Goal: Task Accomplishment & Management: Complete application form

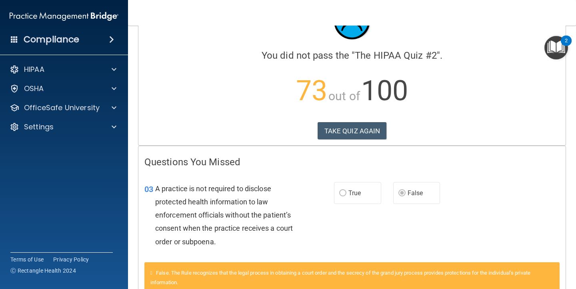
scroll to position [44, 0]
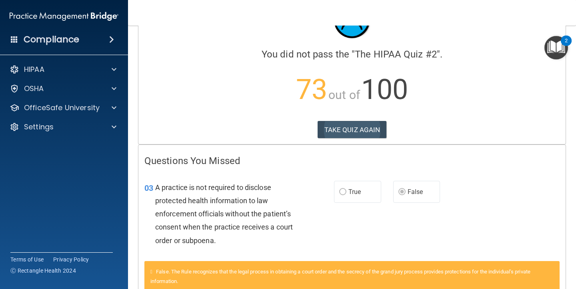
click at [371, 125] on button "TAKE QUIZ AGAIN" at bounding box center [351, 130] width 69 height 18
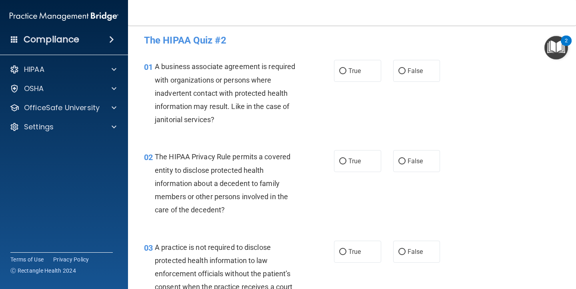
scroll to position [3, 0]
click at [413, 71] on span "False" at bounding box center [415, 72] width 16 height 8
click at [405, 71] on input "False" at bounding box center [401, 72] width 7 height 6
radio input "true"
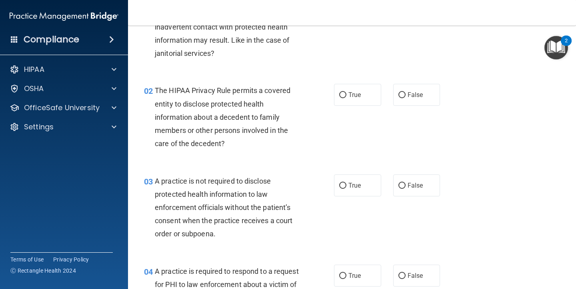
scroll to position [72, 0]
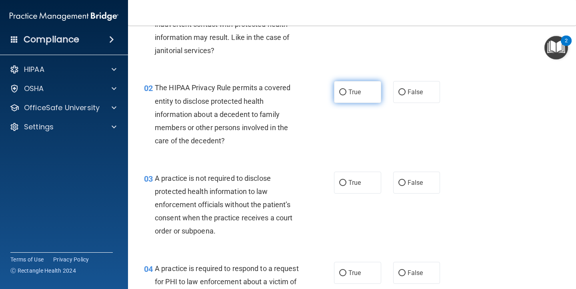
click at [349, 100] on label "True" at bounding box center [357, 92] width 47 height 22
click at [346, 96] on input "True" at bounding box center [342, 93] width 7 height 6
radio input "true"
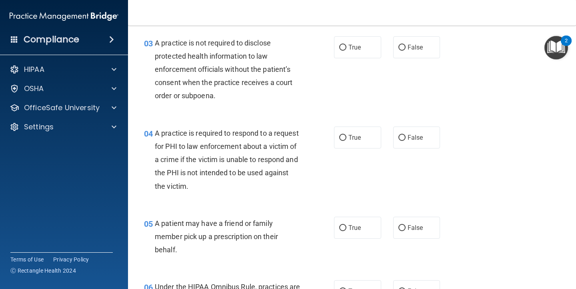
scroll to position [209, 0]
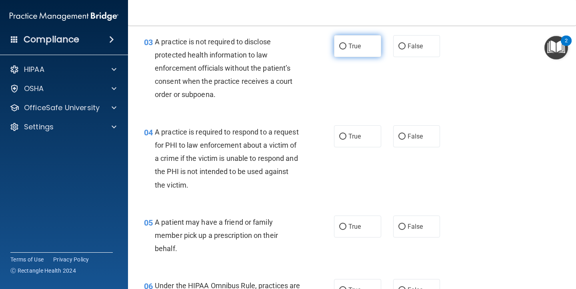
click at [354, 48] on span "True" at bounding box center [354, 46] width 12 height 8
click at [346, 48] on input "True" at bounding box center [342, 47] width 7 height 6
radio input "true"
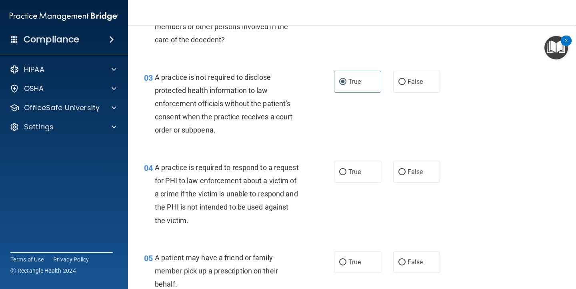
scroll to position [175, 0]
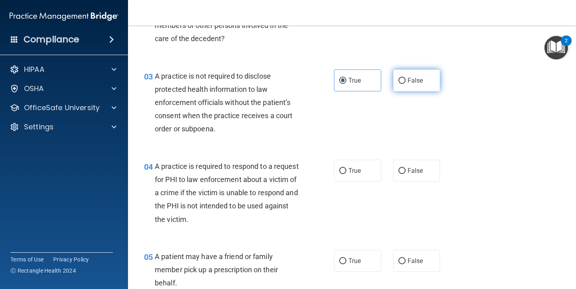
click at [403, 84] on label "False" at bounding box center [416, 81] width 47 height 22
click at [403, 84] on input "False" at bounding box center [401, 81] width 7 height 6
radio input "true"
radio input "false"
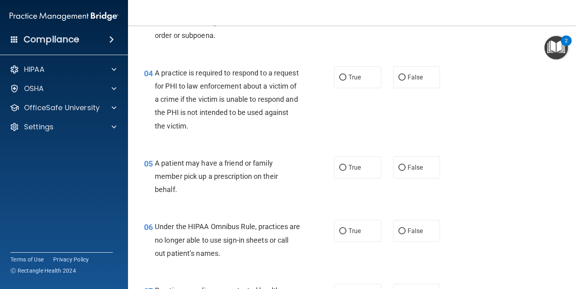
scroll to position [269, 0]
click at [409, 73] on span "False" at bounding box center [415, 77] width 16 height 8
click at [405, 74] on input "False" at bounding box center [401, 77] width 7 height 6
radio input "true"
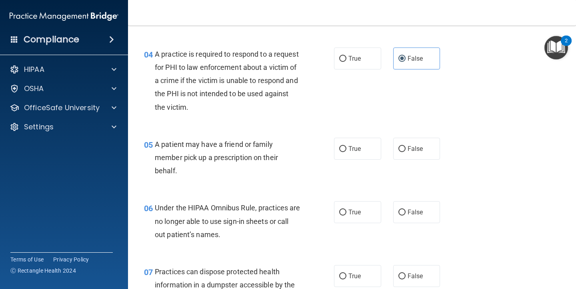
scroll to position [285, 0]
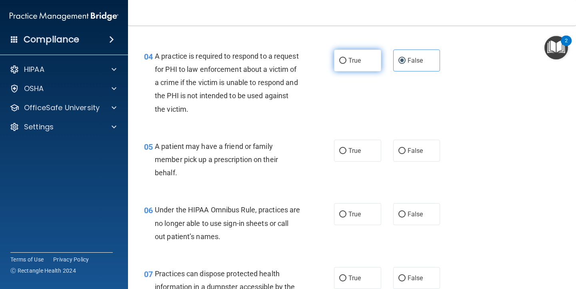
click at [354, 66] on label "True" at bounding box center [357, 61] width 47 height 22
click at [346, 64] on input "True" at bounding box center [342, 61] width 7 height 6
radio input "true"
radio input "false"
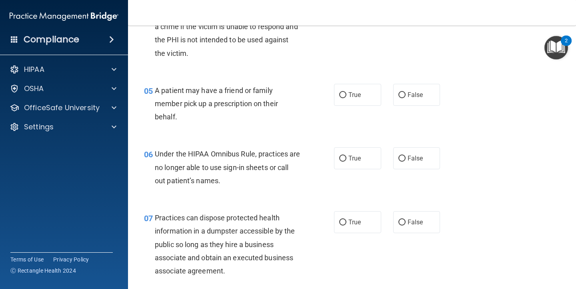
scroll to position [345, 0]
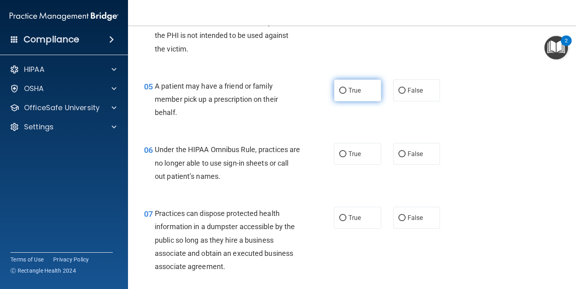
click at [361, 91] on span "True" at bounding box center [354, 91] width 12 height 8
click at [346, 91] on input "True" at bounding box center [342, 91] width 7 height 6
radio input "true"
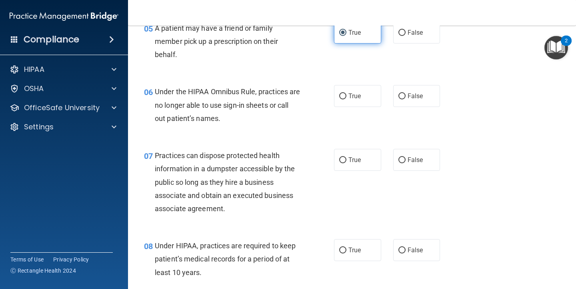
scroll to position [404, 0]
click at [409, 93] on span "False" at bounding box center [415, 96] width 16 height 8
click at [405, 93] on input "False" at bounding box center [401, 96] width 7 height 6
radio input "true"
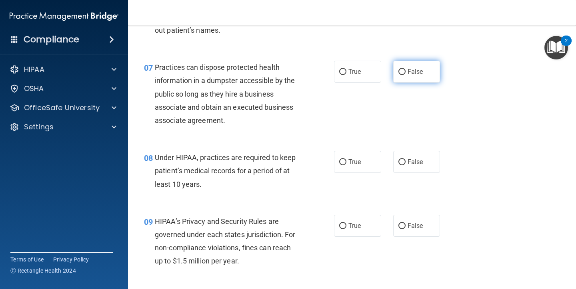
scroll to position [493, 0]
click at [410, 73] on label "False" at bounding box center [416, 71] width 47 height 22
click at [405, 73] on input "False" at bounding box center [401, 71] width 7 height 6
radio input "true"
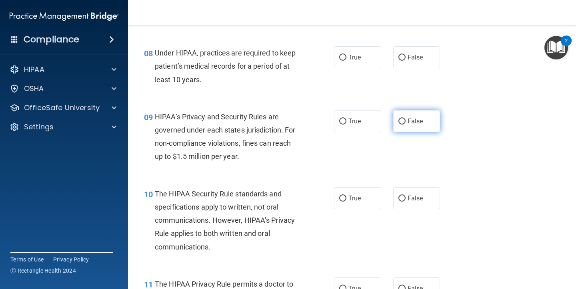
scroll to position [599, 0]
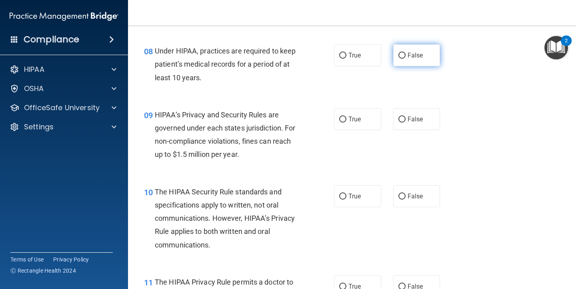
click at [412, 57] on label "False" at bounding box center [416, 55] width 47 height 22
click at [405, 57] on input "False" at bounding box center [401, 56] width 7 height 6
radio input "true"
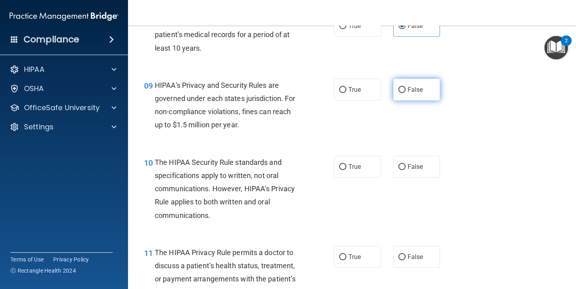
scroll to position [644, 0]
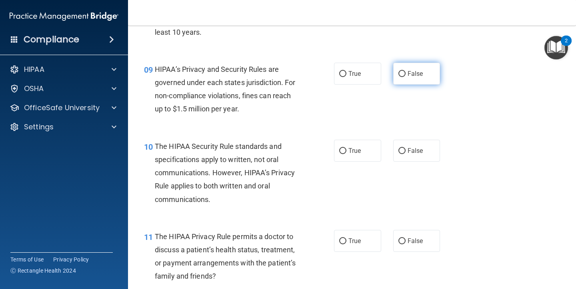
click at [410, 70] on span "False" at bounding box center [415, 74] width 16 height 8
click at [405, 71] on input "False" at bounding box center [401, 74] width 7 height 6
radio input "true"
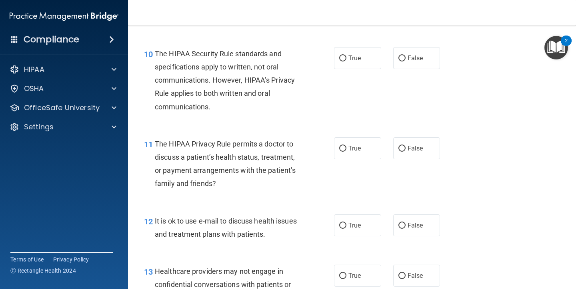
scroll to position [737, 0]
click at [359, 54] on span "True" at bounding box center [354, 58] width 12 height 8
click at [346, 55] on input "True" at bounding box center [342, 58] width 7 height 6
radio input "true"
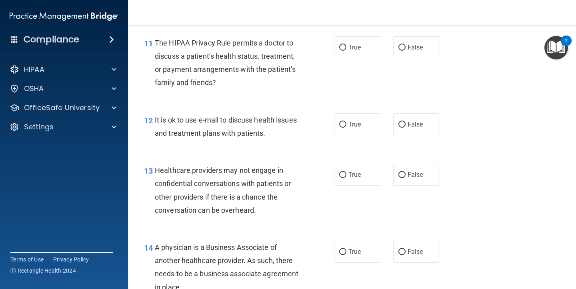
scroll to position [830, 0]
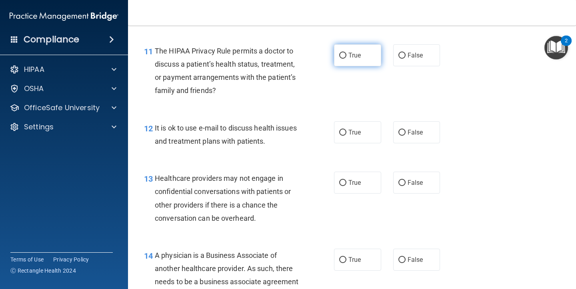
click at [351, 59] on label "True" at bounding box center [357, 55] width 47 height 22
click at [346, 59] on input "True" at bounding box center [342, 56] width 7 height 6
radio input "true"
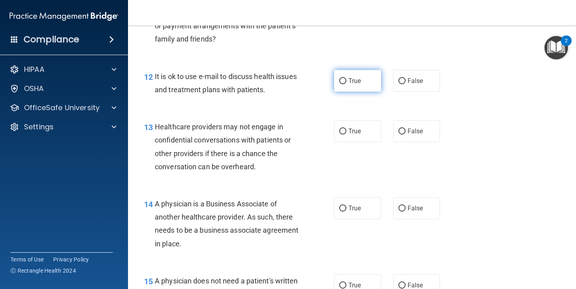
scroll to position [883, 0]
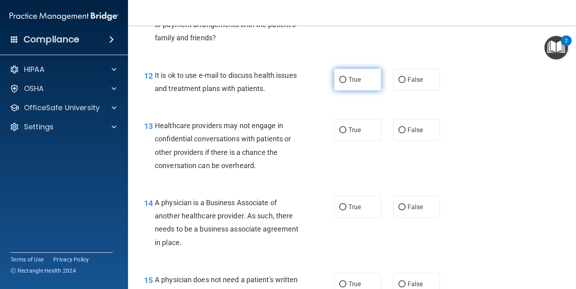
click at [367, 85] on label "True" at bounding box center [357, 80] width 47 height 22
click at [346, 83] on input "True" at bounding box center [342, 80] width 7 height 6
radio input "true"
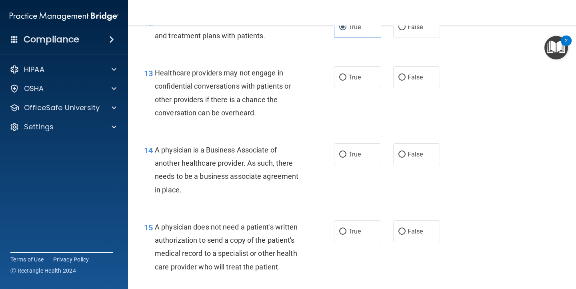
scroll to position [936, 0]
click at [420, 77] on label "False" at bounding box center [416, 77] width 47 height 22
click at [405, 77] on input "False" at bounding box center [401, 77] width 7 height 6
radio input "true"
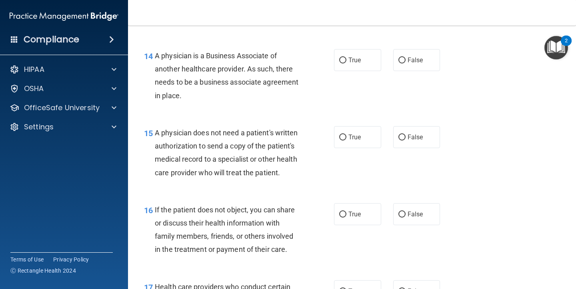
scroll to position [1030, 0]
click at [372, 57] on label "True" at bounding box center [357, 60] width 47 height 22
click at [346, 57] on input "True" at bounding box center [342, 60] width 7 height 6
radio input "true"
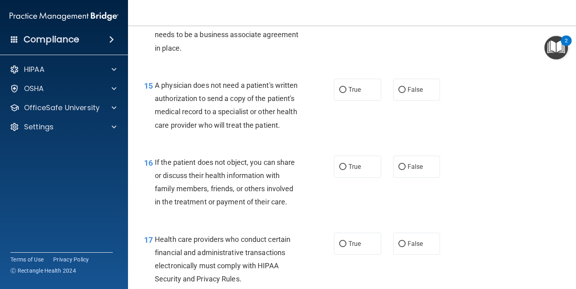
scroll to position [1078, 0]
click at [371, 94] on label "True" at bounding box center [357, 89] width 47 height 22
click at [346, 93] on input "True" at bounding box center [342, 90] width 7 height 6
radio input "true"
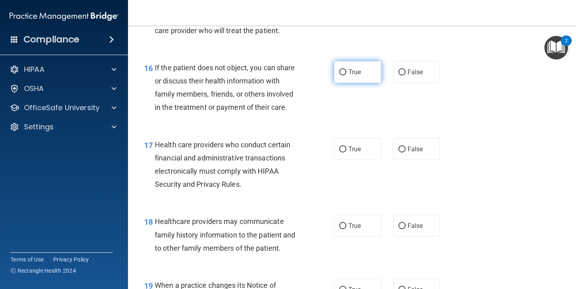
scroll to position [1173, 0]
click at [365, 73] on label "True" at bounding box center [357, 71] width 47 height 22
click at [346, 73] on input "True" at bounding box center [342, 72] width 7 height 6
radio input "true"
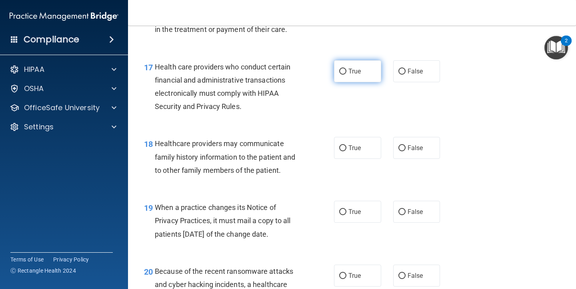
scroll to position [1252, 0]
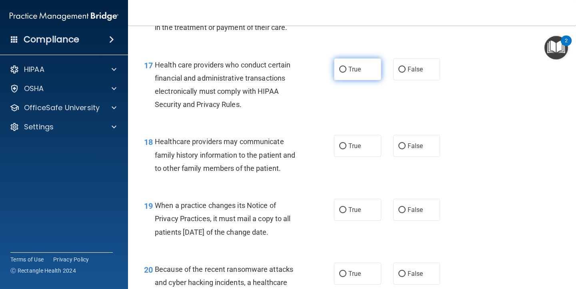
click at [365, 72] on label "True" at bounding box center [357, 69] width 47 height 22
click at [346, 72] on input "True" at bounding box center [342, 70] width 7 height 6
radio input "true"
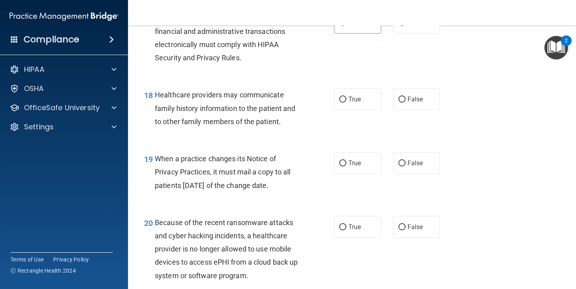
scroll to position [1299, 0]
click at [357, 95] on span "True" at bounding box center [354, 99] width 12 height 8
click at [346, 96] on input "True" at bounding box center [342, 99] width 7 height 6
radio input "true"
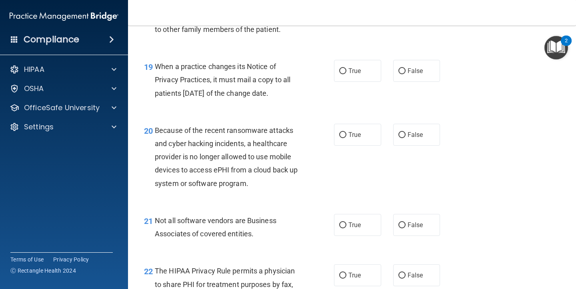
scroll to position [1392, 0]
click at [365, 64] on label "True" at bounding box center [357, 71] width 47 height 22
click at [346, 68] on input "True" at bounding box center [342, 71] width 7 height 6
radio input "true"
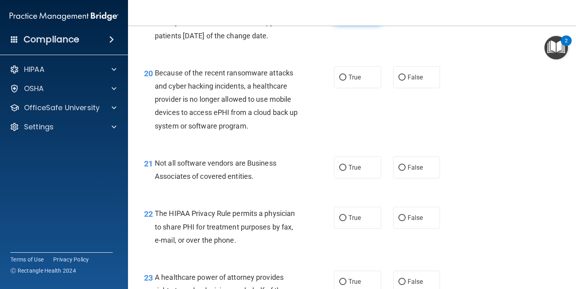
scroll to position [1457, 0]
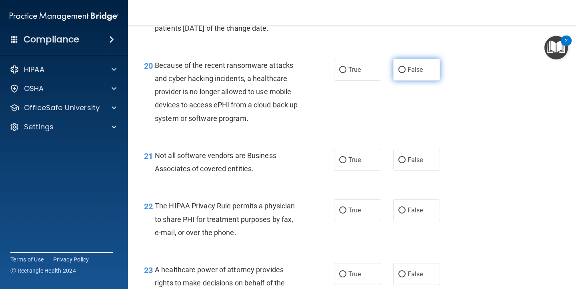
click at [411, 59] on label "False" at bounding box center [416, 70] width 47 height 22
click at [405, 67] on input "False" at bounding box center [401, 70] width 7 height 6
radio input "true"
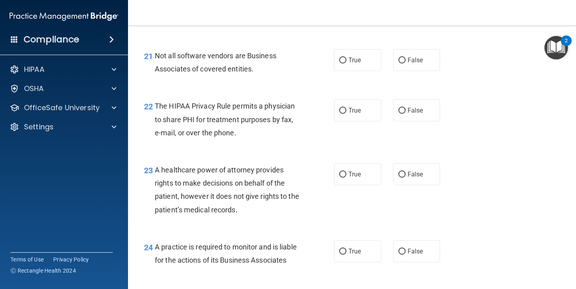
scroll to position [1558, 0]
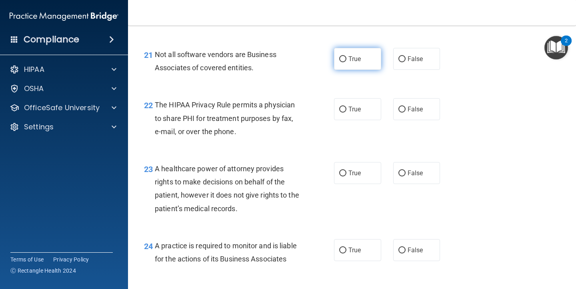
click at [372, 58] on label "True" at bounding box center [357, 59] width 47 height 22
click at [346, 58] on input "True" at bounding box center [342, 59] width 7 height 6
radio input "true"
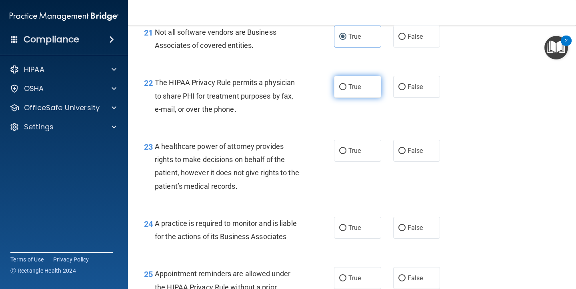
scroll to position [1581, 0]
click at [359, 85] on label "True" at bounding box center [357, 86] width 47 height 22
click at [346, 85] on input "True" at bounding box center [342, 87] width 7 height 6
radio input "true"
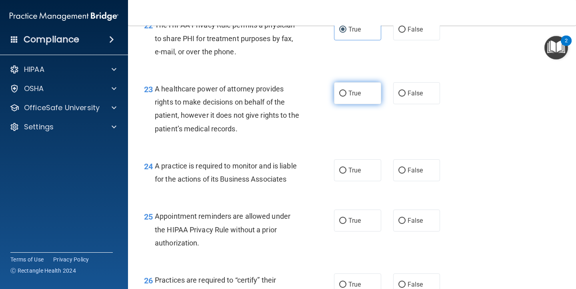
scroll to position [1641, 0]
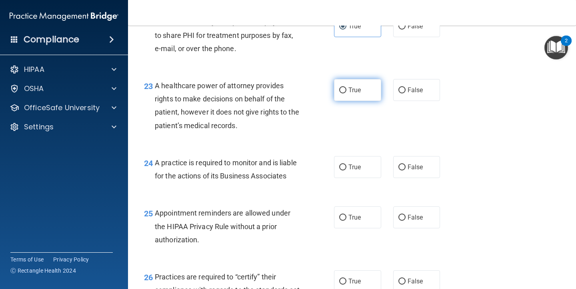
click at [359, 87] on label "True" at bounding box center [357, 90] width 47 height 22
click at [346, 88] on input "True" at bounding box center [342, 91] width 7 height 6
radio input "true"
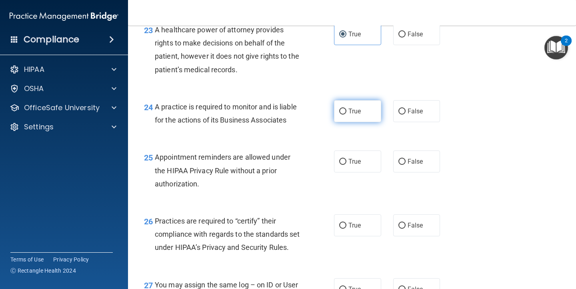
scroll to position [1703, 0]
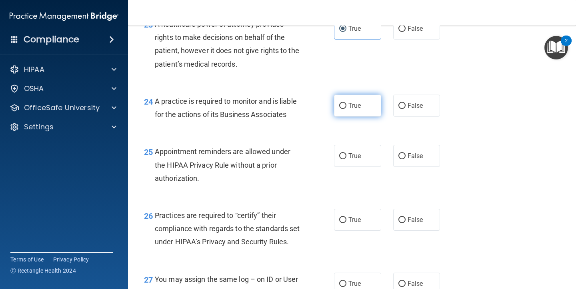
click at [357, 102] on span "True" at bounding box center [354, 106] width 12 height 8
click at [346, 103] on input "True" at bounding box center [342, 106] width 7 height 6
radio input "true"
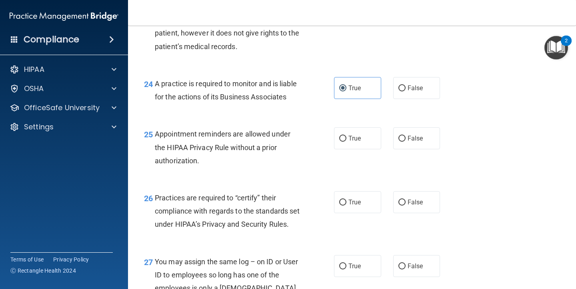
scroll to position [1719, 0]
click at [426, 79] on label "False" at bounding box center [416, 89] width 47 height 22
click at [405, 86] on input "False" at bounding box center [401, 89] width 7 height 6
radio input "true"
radio input "false"
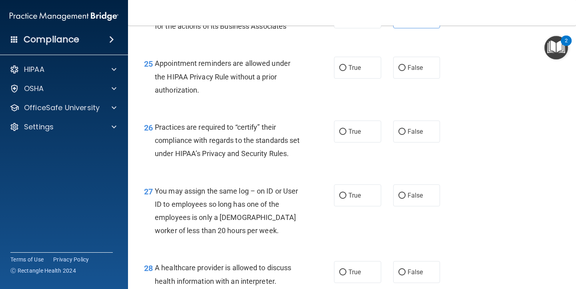
scroll to position [1792, 0]
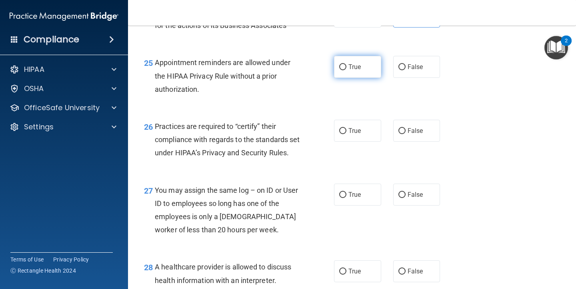
click at [357, 63] on span "True" at bounding box center [354, 67] width 12 height 8
click at [346, 64] on input "True" at bounding box center [342, 67] width 7 height 6
radio input "true"
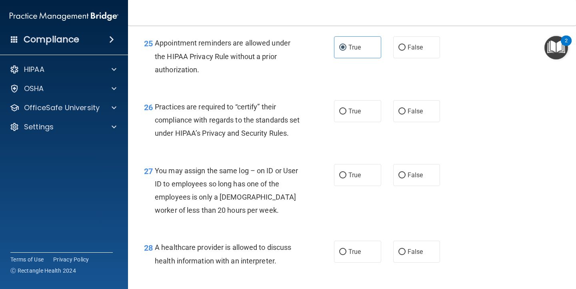
scroll to position [1814, 0]
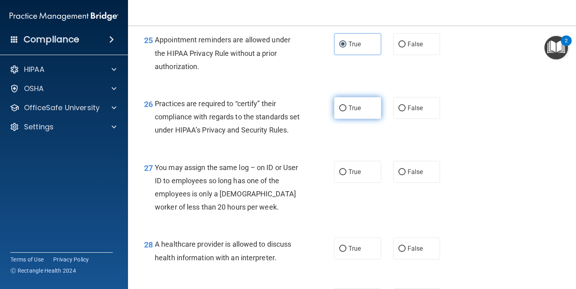
click at [351, 97] on label "True" at bounding box center [357, 108] width 47 height 22
click at [346, 106] on input "True" at bounding box center [342, 109] width 7 height 6
radio input "true"
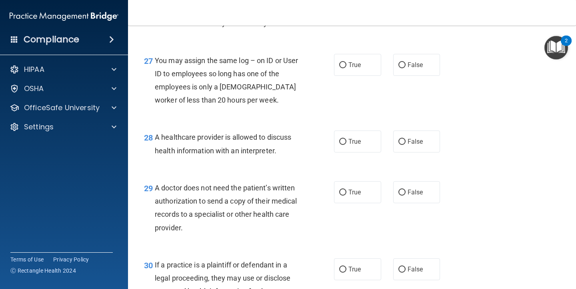
scroll to position [1924, 0]
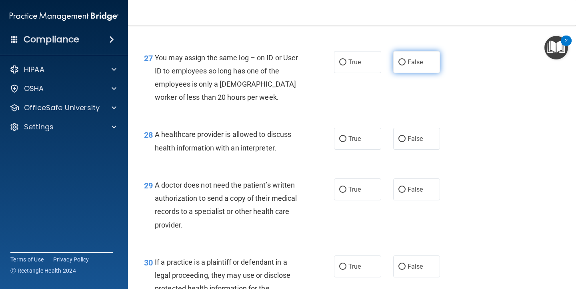
click at [402, 73] on label "False" at bounding box center [416, 62] width 47 height 22
click at [402, 66] on input "False" at bounding box center [401, 63] width 7 height 6
radio input "true"
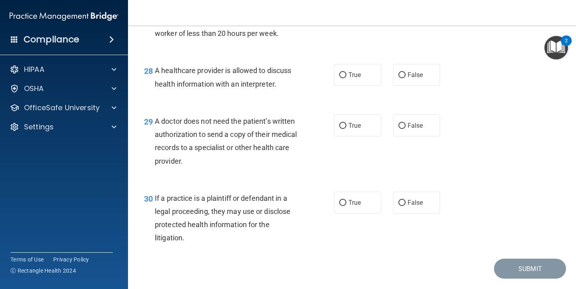
scroll to position [1989, 0]
click at [356, 78] on span "True" at bounding box center [354, 74] width 12 height 8
click at [346, 78] on input "True" at bounding box center [342, 75] width 7 height 6
radio input "true"
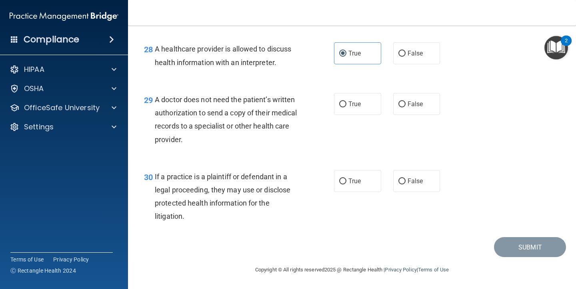
scroll to position [2013, 0]
click at [353, 116] on div "29 A doctor does not need the patient’s written authorization to send a copy of…" at bounding box center [352, 121] width 428 height 77
click at [356, 100] on label "True" at bounding box center [357, 104] width 47 height 22
click at [346, 102] on input "True" at bounding box center [342, 105] width 7 height 6
radio input "true"
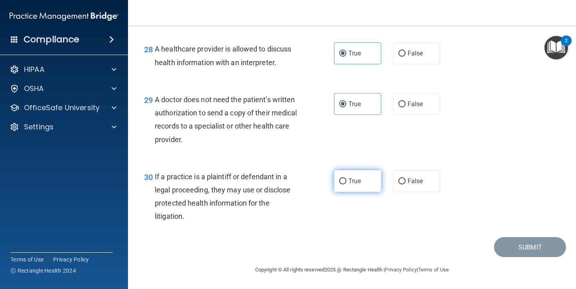
click at [358, 178] on span "True" at bounding box center [354, 182] width 12 height 8
click at [346, 179] on input "True" at bounding box center [342, 182] width 7 height 6
radio input "true"
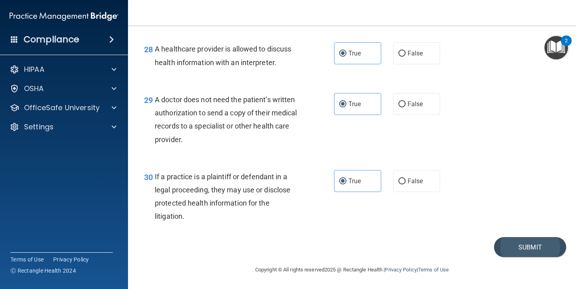
click at [519, 246] on button "Submit" at bounding box center [530, 248] width 72 height 20
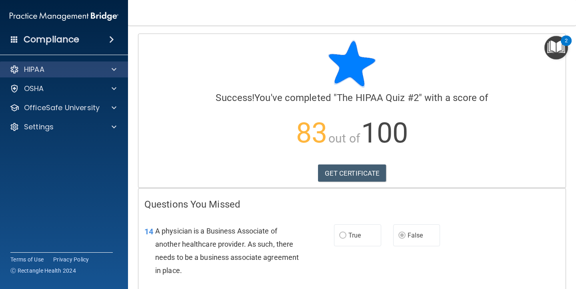
click at [89, 68] on div "HIPAA" at bounding box center [53, 70] width 99 height 10
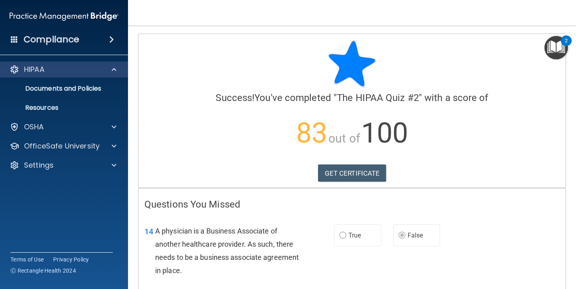
click at [90, 70] on div "HIPAA" at bounding box center [53, 70] width 99 height 10
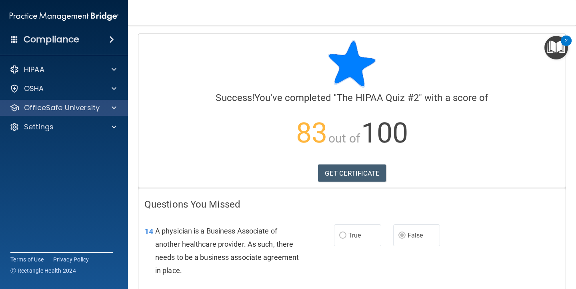
click at [88, 106] on p "OfficeSafe University" at bounding box center [62, 108] width 76 height 10
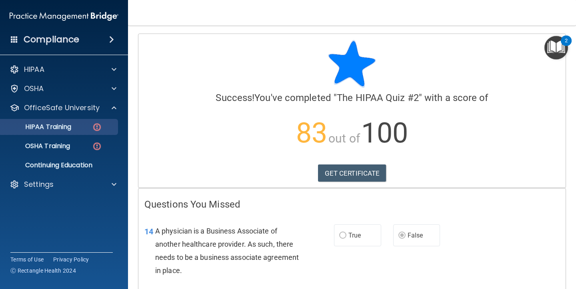
click at [78, 124] on div "HIPAA Training" at bounding box center [59, 127] width 109 height 8
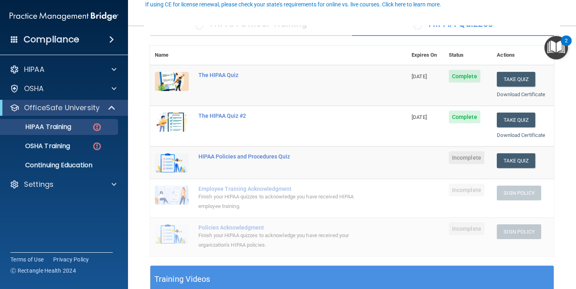
scroll to position [76, 0]
click at [504, 158] on button "Take Quiz" at bounding box center [516, 160] width 38 height 15
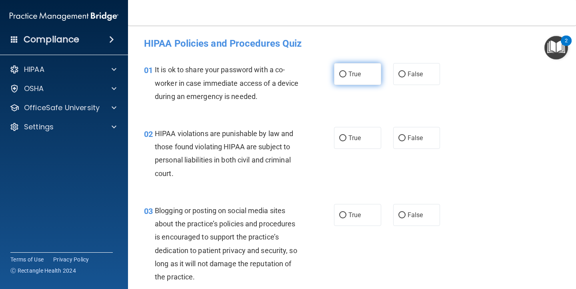
click at [364, 74] on label "True" at bounding box center [357, 74] width 47 height 22
click at [346, 74] on input "True" at bounding box center [342, 75] width 7 height 6
radio input "true"
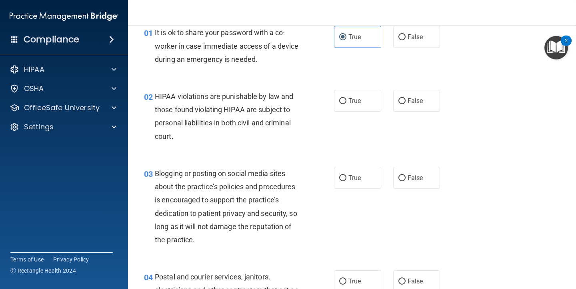
scroll to position [47, 0]
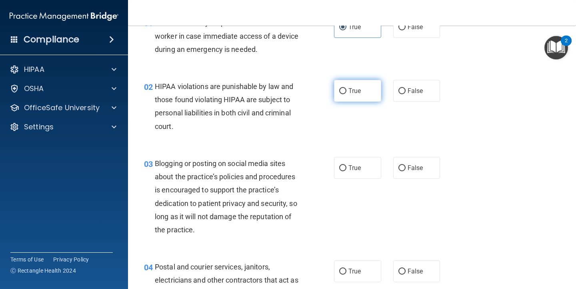
click at [361, 90] on label "True" at bounding box center [357, 91] width 47 height 22
click at [346, 90] on input "True" at bounding box center [342, 91] width 7 height 6
radio input "true"
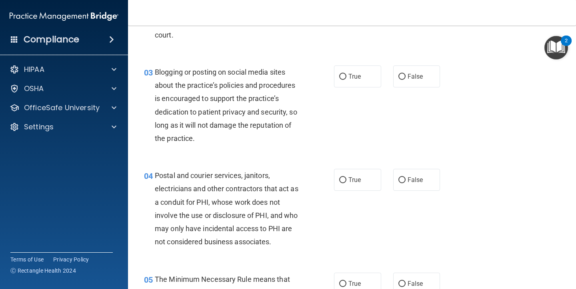
scroll to position [143, 0]
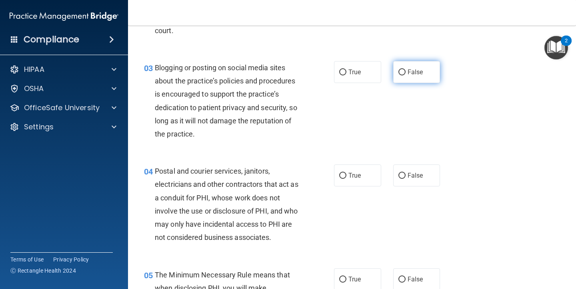
click at [414, 71] on span "False" at bounding box center [415, 72] width 16 height 8
click at [405, 71] on input "False" at bounding box center [401, 73] width 7 height 6
radio input "true"
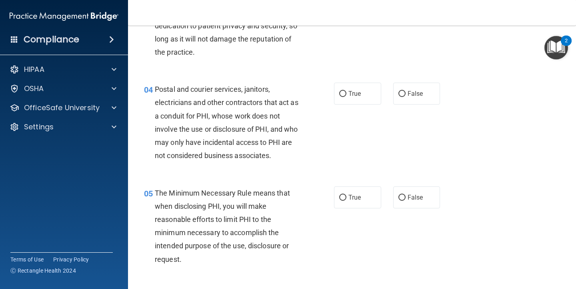
scroll to position [226, 0]
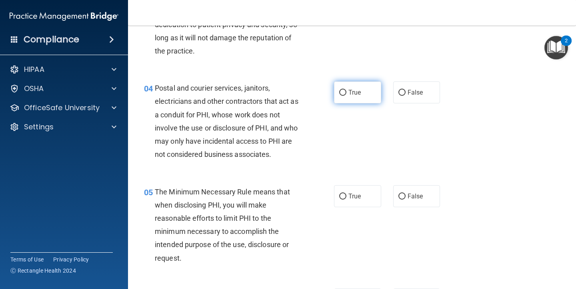
click at [355, 99] on label "True" at bounding box center [357, 93] width 47 height 22
click at [346, 96] on input "True" at bounding box center [342, 93] width 7 height 6
radio input "true"
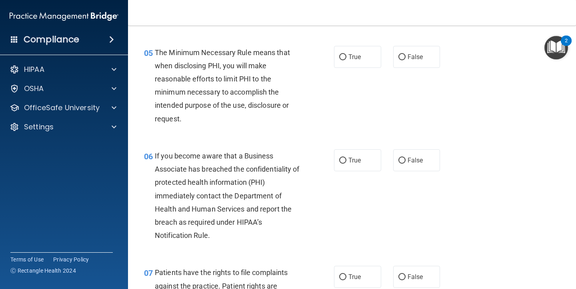
scroll to position [367, 0]
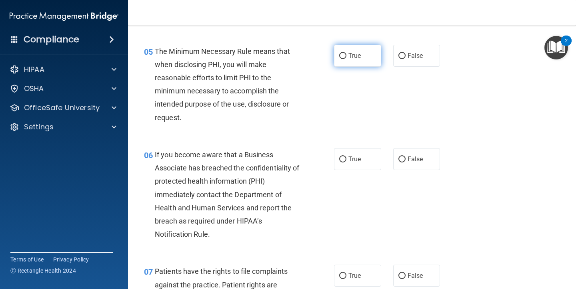
click at [354, 45] on label "True" at bounding box center [357, 56] width 47 height 22
click at [346, 53] on input "True" at bounding box center [342, 56] width 7 height 6
radio input "true"
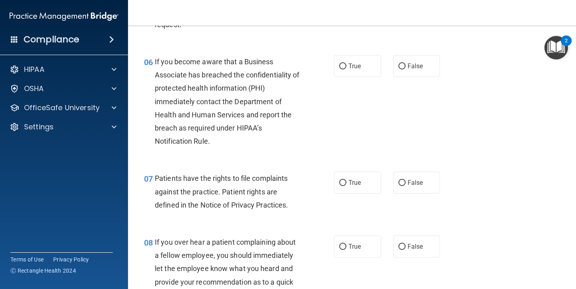
scroll to position [460, 0]
click at [364, 64] on label "True" at bounding box center [357, 66] width 47 height 22
click at [346, 64] on input "True" at bounding box center [342, 67] width 7 height 6
radio input "true"
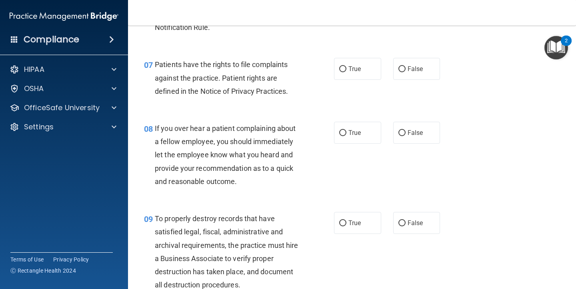
scroll to position [577, 0]
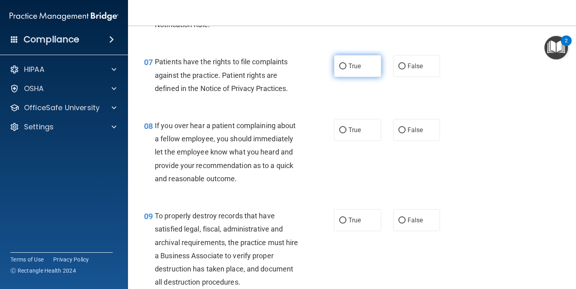
click at [365, 64] on label "True" at bounding box center [357, 66] width 47 height 22
click at [346, 64] on input "True" at bounding box center [342, 67] width 7 height 6
radio input "true"
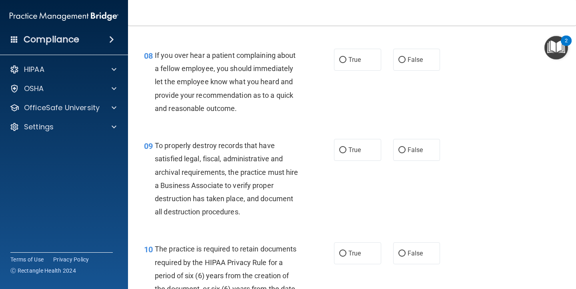
scroll to position [649, 0]
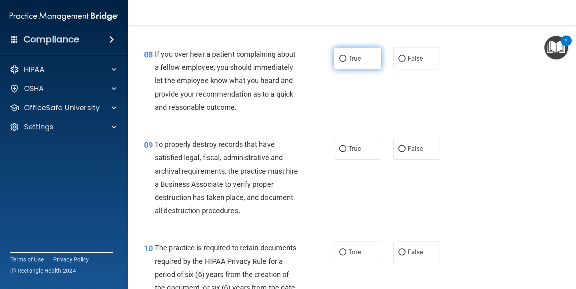
click at [354, 58] on span "True" at bounding box center [354, 59] width 12 height 8
click at [346, 58] on input "True" at bounding box center [342, 59] width 7 height 6
radio input "true"
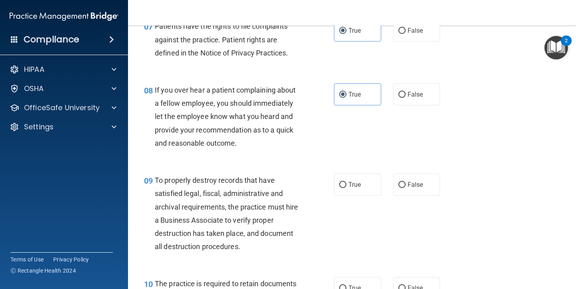
scroll to position [611, 0]
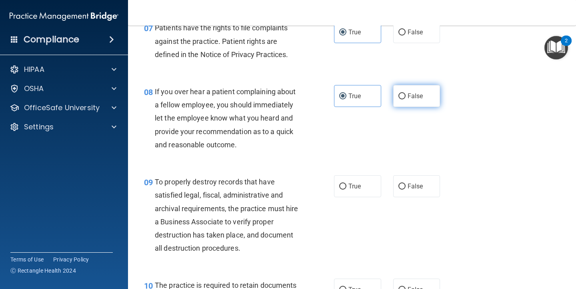
click at [410, 92] on span "False" at bounding box center [415, 96] width 16 height 8
click at [405, 94] on input "False" at bounding box center [401, 97] width 7 height 6
radio input "true"
radio input "false"
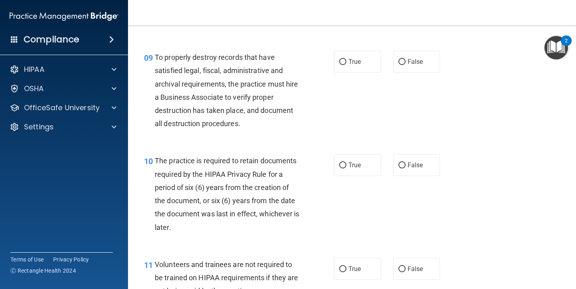
scroll to position [741, 0]
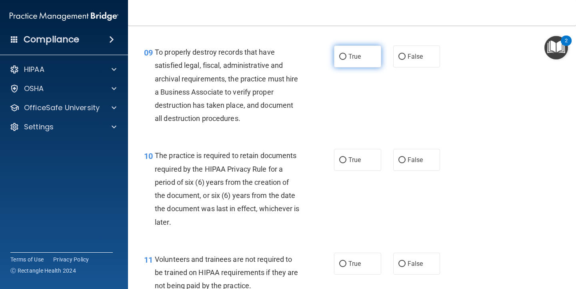
click at [355, 53] on span "True" at bounding box center [354, 57] width 12 height 8
click at [346, 54] on input "True" at bounding box center [342, 57] width 7 height 6
radio input "true"
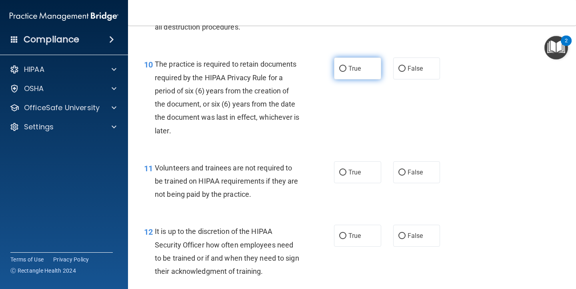
scroll to position [834, 0]
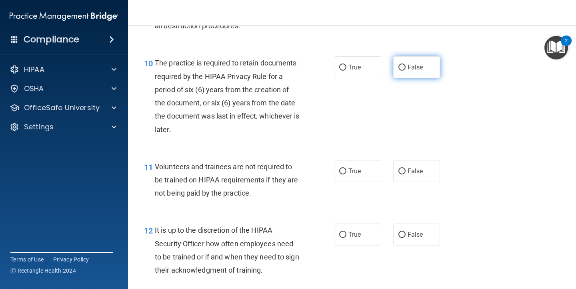
click at [410, 65] on span "False" at bounding box center [415, 68] width 16 height 8
click at [405, 65] on input "False" at bounding box center [401, 68] width 7 height 6
radio input "true"
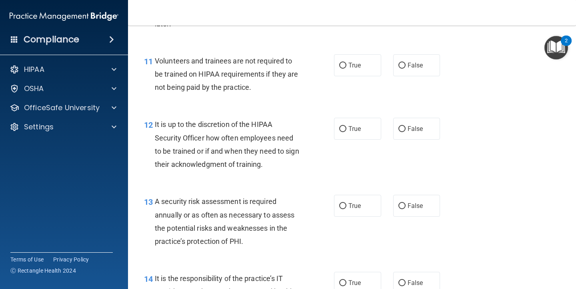
scroll to position [944, 0]
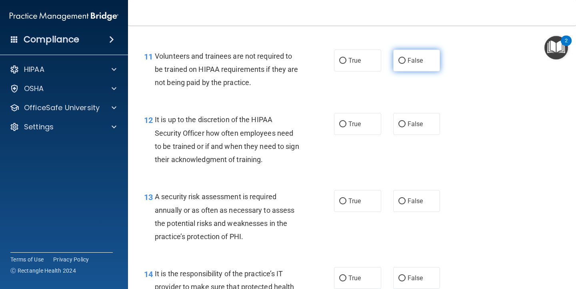
click at [422, 50] on label "False" at bounding box center [416, 61] width 47 height 22
click at [405, 58] on input "False" at bounding box center [401, 61] width 7 height 6
radio input "true"
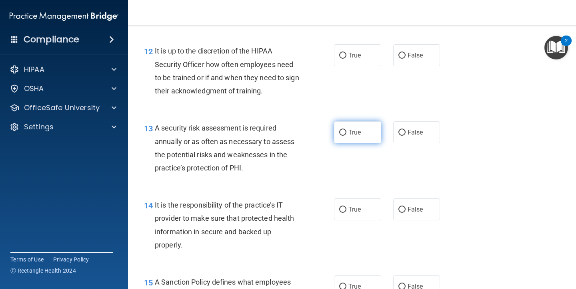
scroll to position [1014, 0]
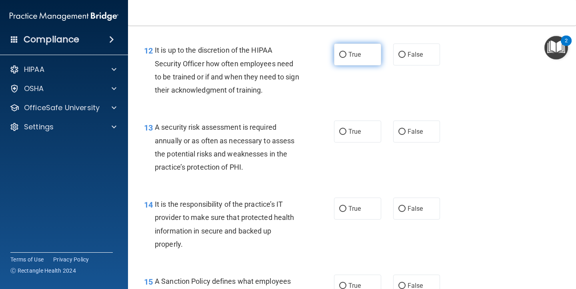
click at [362, 46] on label "True" at bounding box center [357, 55] width 47 height 22
click at [346, 52] on input "True" at bounding box center [342, 55] width 7 height 6
radio input "true"
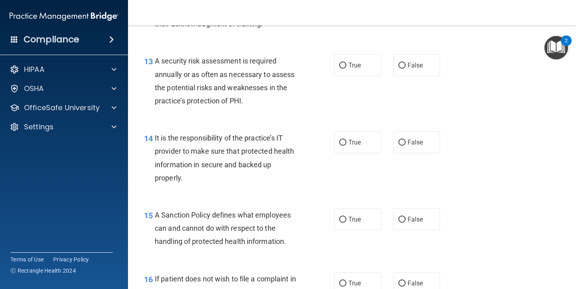
scroll to position [1082, 0]
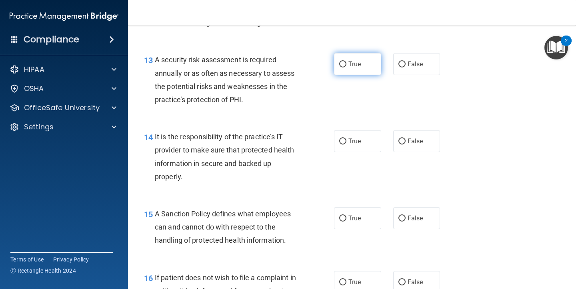
click at [361, 67] on label "True" at bounding box center [357, 64] width 47 height 22
click at [346, 67] on input "True" at bounding box center [342, 65] width 7 height 6
radio input "true"
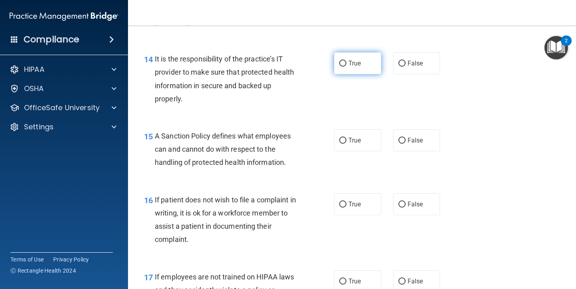
scroll to position [1160, 0]
click at [363, 63] on label "True" at bounding box center [357, 63] width 47 height 22
click at [346, 63] on input "True" at bounding box center [342, 63] width 7 height 6
radio input "true"
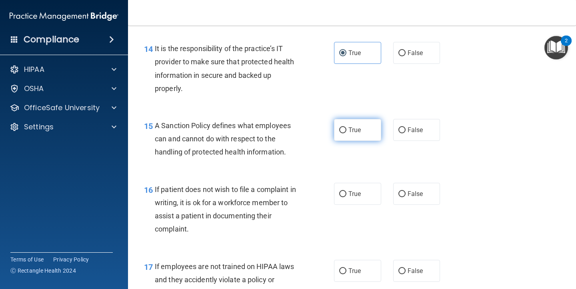
scroll to position [1162, 0]
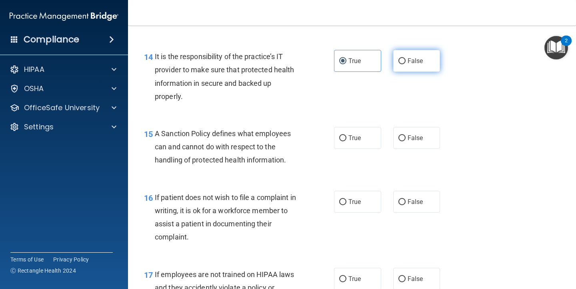
click at [409, 57] on span "False" at bounding box center [415, 61] width 16 height 8
click at [405, 58] on input "False" at bounding box center [401, 61] width 7 height 6
radio input "true"
radio input "false"
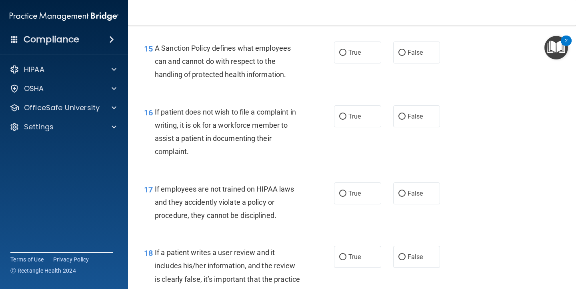
scroll to position [1250, 0]
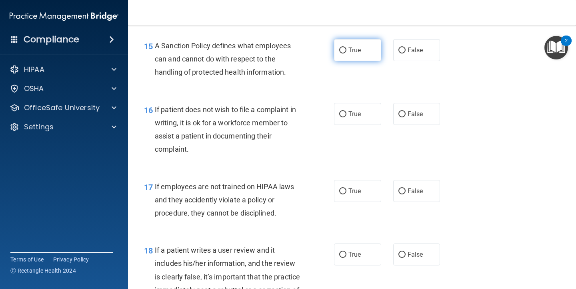
click at [357, 47] on span "True" at bounding box center [354, 50] width 12 height 8
click at [346, 48] on input "True" at bounding box center [342, 51] width 7 height 6
radio input "true"
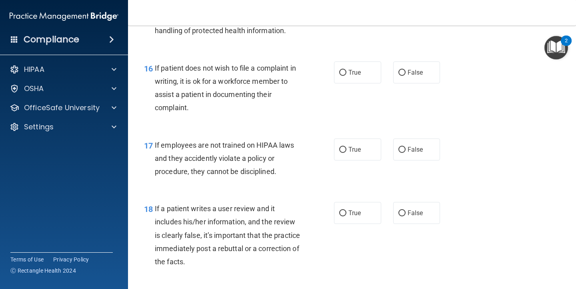
scroll to position [1291, 0]
click at [363, 69] on label "True" at bounding box center [357, 73] width 47 height 22
click at [346, 70] on input "True" at bounding box center [342, 73] width 7 height 6
radio input "true"
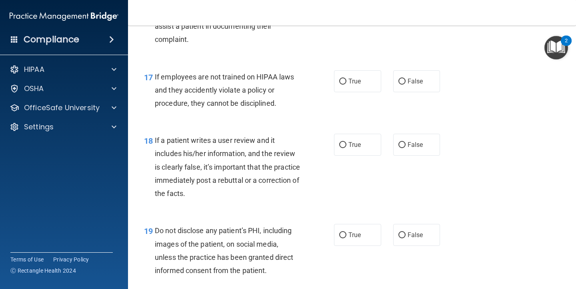
scroll to position [1362, 0]
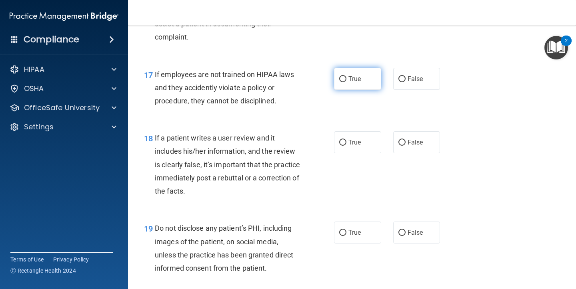
click at [363, 69] on label "True" at bounding box center [357, 79] width 47 height 22
click at [346, 76] on input "True" at bounding box center [342, 79] width 7 height 6
radio input "true"
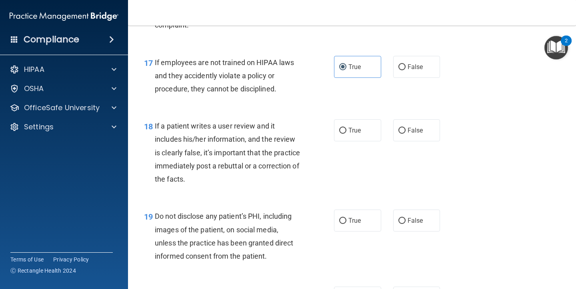
scroll to position [1377, 0]
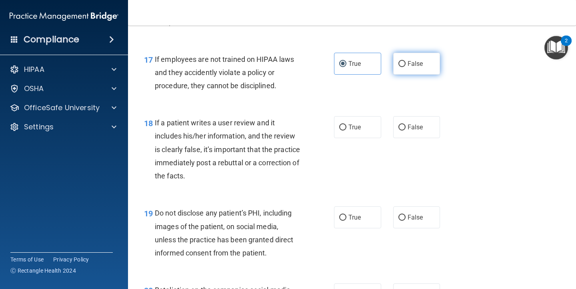
click at [403, 65] on label "False" at bounding box center [416, 64] width 47 height 22
click at [403, 65] on input "False" at bounding box center [401, 64] width 7 height 6
radio input "true"
click at [353, 60] on span "True" at bounding box center [354, 64] width 12 height 8
click at [346, 61] on input "True" at bounding box center [342, 64] width 7 height 6
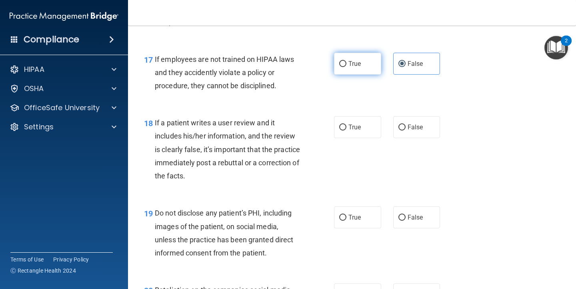
radio input "true"
radio input "false"
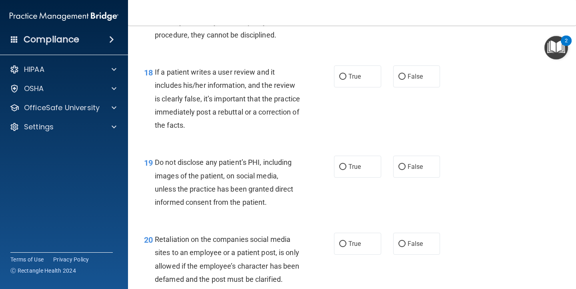
scroll to position [1432, 0]
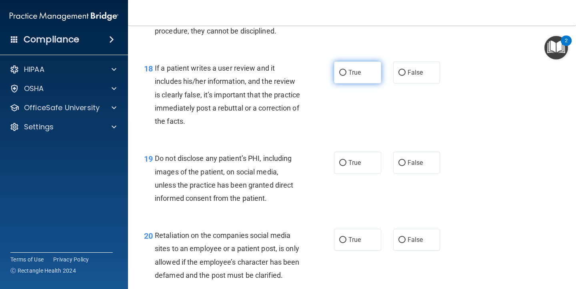
click at [362, 68] on label "True" at bounding box center [357, 73] width 47 height 22
click at [346, 70] on input "True" at bounding box center [342, 73] width 7 height 6
radio input "true"
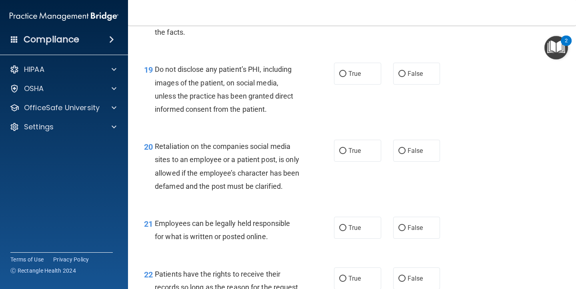
scroll to position [1534, 0]
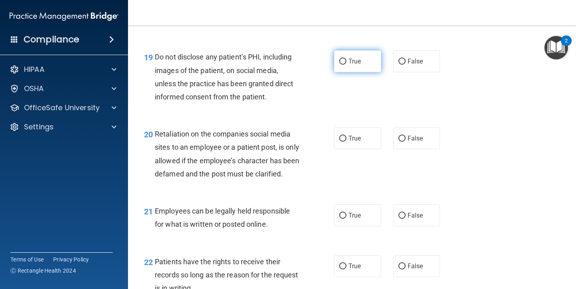
click at [363, 58] on label "True" at bounding box center [357, 61] width 47 height 22
click at [346, 59] on input "True" at bounding box center [342, 62] width 7 height 6
radio input "true"
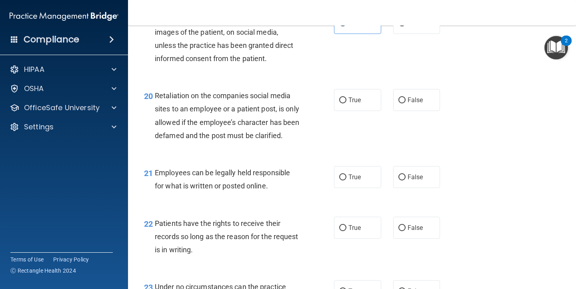
scroll to position [1573, 0]
click at [405, 89] on label "False" at bounding box center [416, 100] width 47 height 22
click at [405, 97] on input "False" at bounding box center [401, 100] width 7 height 6
radio input "true"
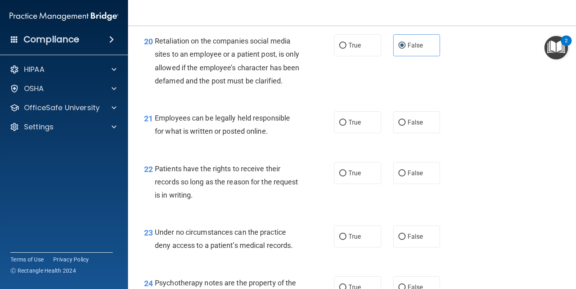
scroll to position [1629, 0]
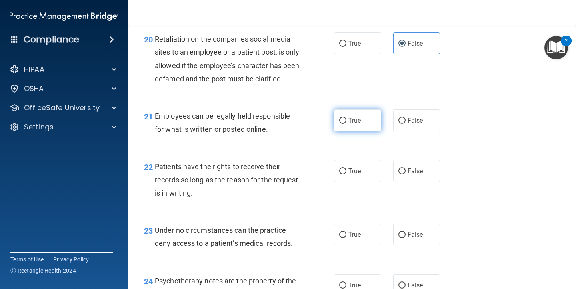
click at [354, 124] on span "True" at bounding box center [354, 121] width 12 height 8
click at [346, 124] on input "True" at bounding box center [342, 121] width 7 height 6
radio input "true"
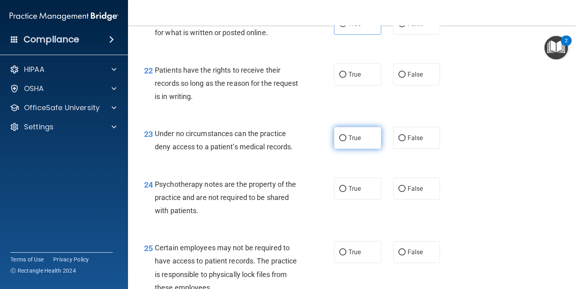
scroll to position [1729, 0]
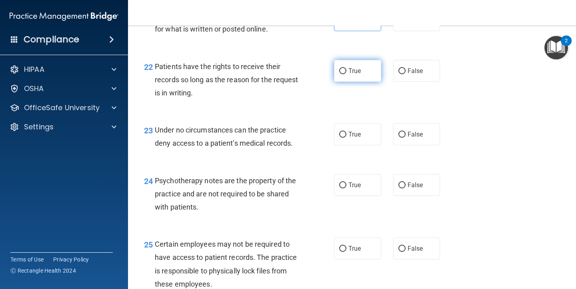
click at [352, 75] on span "True" at bounding box center [354, 71] width 12 height 8
click at [346, 74] on input "True" at bounding box center [342, 71] width 7 height 6
radio input "true"
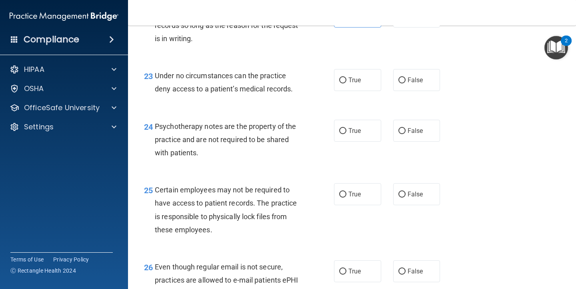
scroll to position [1795, 0]
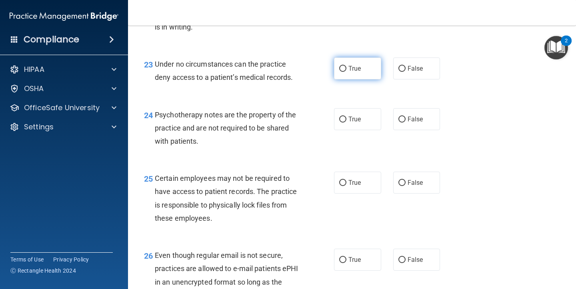
click at [357, 72] on span "True" at bounding box center [354, 69] width 12 height 8
click at [346, 72] on input "True" at bounding box center [342, 69] width 7 height 6
radio input "true"
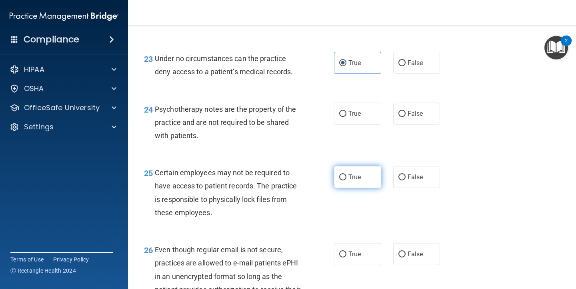
scroll to position [1795, 0]
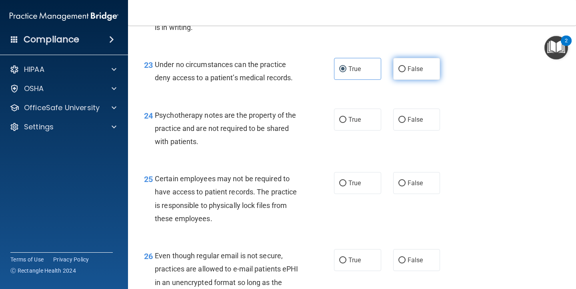
click at [415, 80] on label "False" at bounding box center [416, 69] width 47 height 22
click at [405, 72] on input "False" at bounding box center [401, 69] width 7 height 6
radio input "true"
radio input "false"
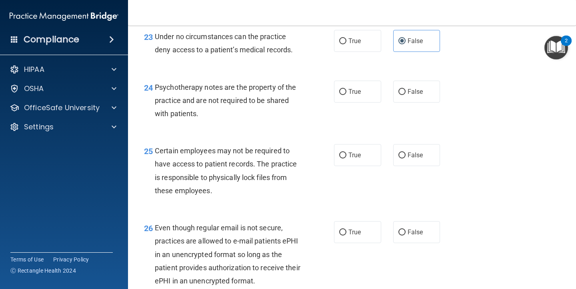
scroll to position [1826, 0]
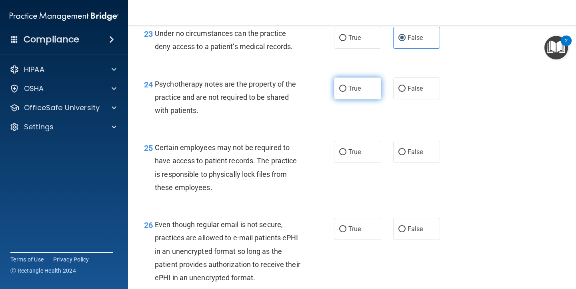
click at [365, 90] on label "True" at bounding box center [357, 89] width 47 height 22
click at [346, 90] on input "True" at bounding box center [342, 89] width 7 height 6
radio input "true"
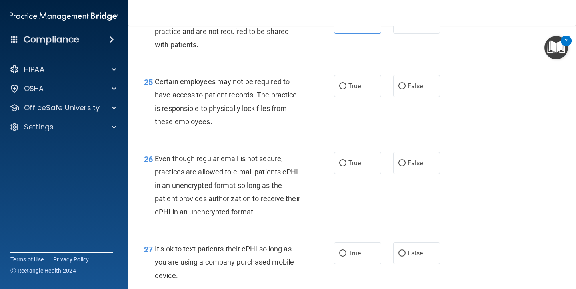
scroll to position [1895, 0]
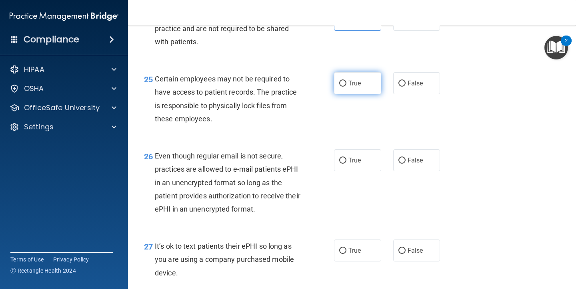
click at [359, 87] on span "True" at bounding box center [354, 84] width 12 height 8
click at [346, 87] on input "True" at bounding box center [342, 84] width 7 height 6
radio input "true"
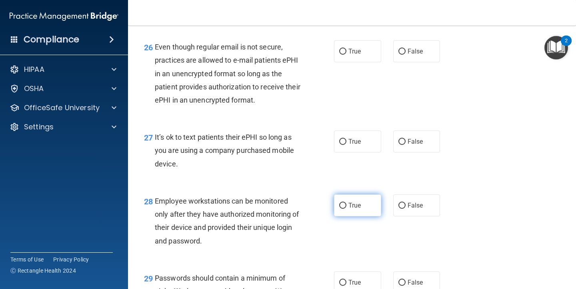
scroll to position [2008, 0]
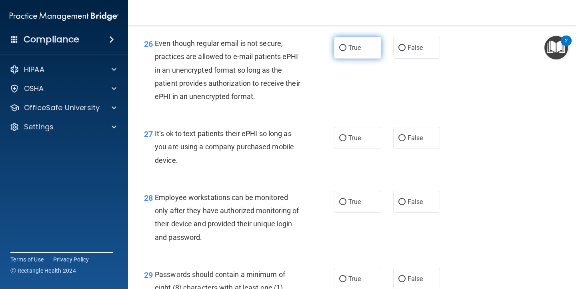
click at [343, 51] on input "True" at bounding box center [342, 48] width 7 height 6
radio input "true"
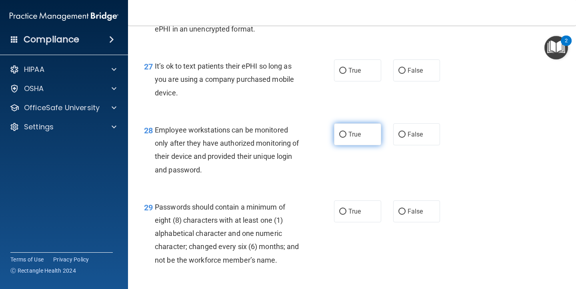
scroll to position [2076, 0]
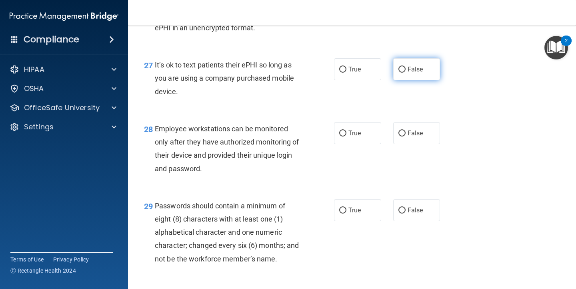
click at [416, 70] on span "False" at bounding box center [415, 70] width 16 height 8
click at [405, 70] on input "False" at bounding box center [401, 70] width 7 height 6
radio input "true"
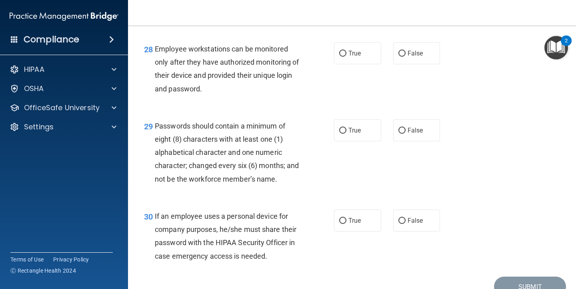
scroll to position [2157, 0]
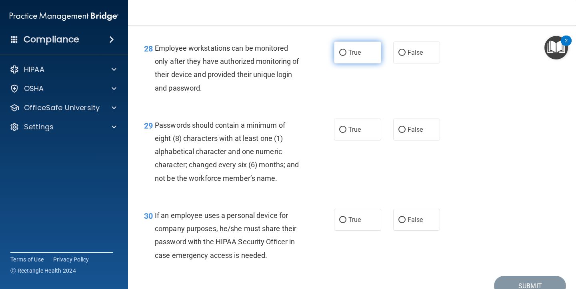
click at [355, 54] on span "True" at bounding box center [354, 53] width 12 height 8
click at [346, 54] on input "True" at bounding box center [342, 53] width 7 height 6
radio input "true"
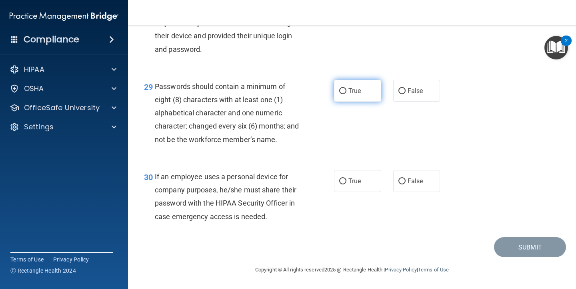
scroll to position [2198, 0]
click at [349, 94] on span "True" at bounding box center [354, 91] width 12 height 8
click at [346, 94] on input "True" at bounding box center [342, 91] width 7 height 6
radio input "true"
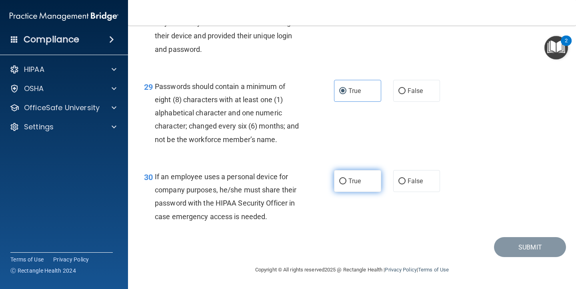
click at [359, 183] on span "True" at bounding box center [354, 182] width 12 height 8
click at [346, 183] on input "True" at bounding box center [342, 182] width 7 height 6
radio input "true"
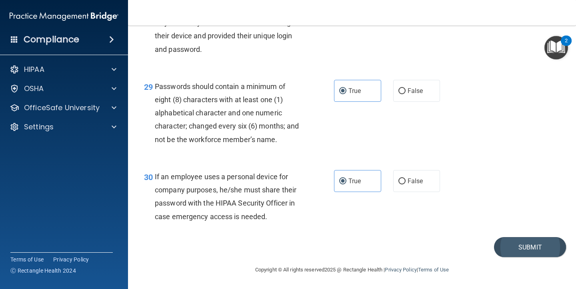
click at [504, 240] on button "Submit" at bounding box center [530, 248] width 72 height 20
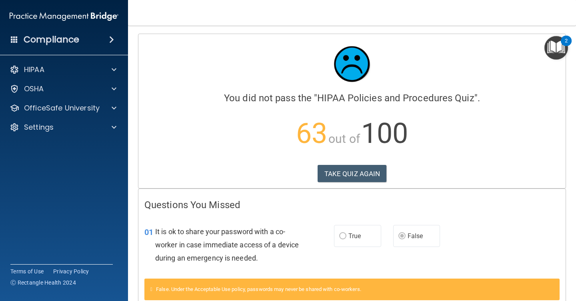
click at [148, 6] on nav "Toggle navigation Emily Moore emily.moore@gvpediatricdentistry.com Manage My En…" at bounding box center [352, 13] width 448 height 26
click at [555, 43] on img "Open Resource Center, 2 new notifications" at bounding box center [556, 48] width 24 height 24
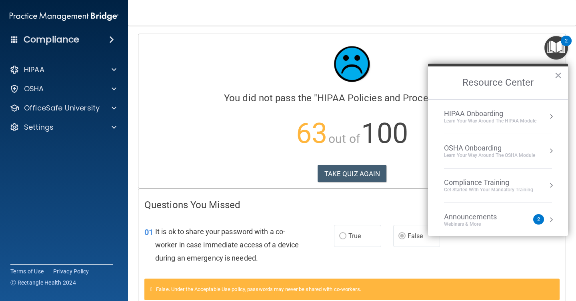
click at [493, 47] on div at bounding box center [351, 64] width 415 height 48
click at [557, 72] on button "×" at bounding box center [558, 75] width 8 height 13
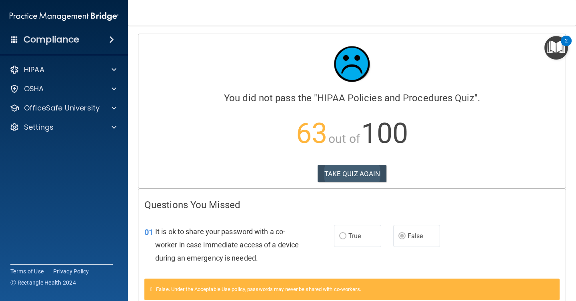
click at [379, 172] on button "TAKE QUIZ AGAIN" at bounding box center [351, 174] width 69 height 18
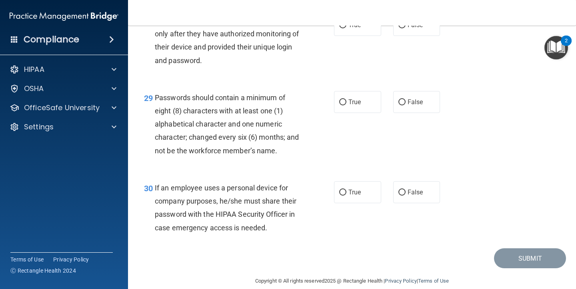
scroll to position [2198, 0]
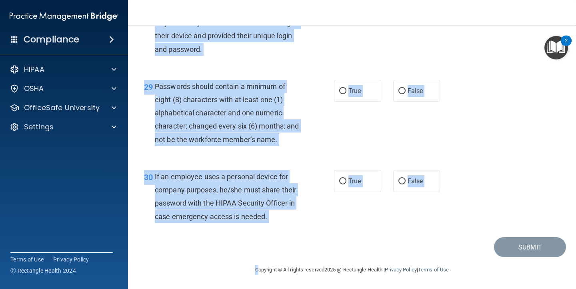
drag, startPoint x: 141, startPoint y: 66, endPoint x: 419, endPoint y: 260, distance: 338.5
click at [419, 260] on main "- HIPAA Policies and Procedures Quiz This quiz doesn’t expire until . Are you s…" at bounding box center [352, 158] width 448 height 264
copy main "01 It is ok to share your password with a co-worker in case immediate access of…"
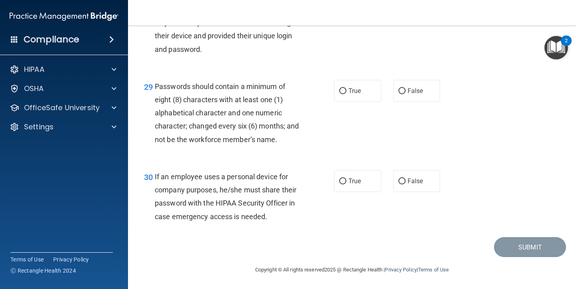
click at [422, 126] on div "29 Passwords should contain a minimum of eight (8) characters with at least one…" at bounding box center [352, 115] width 428 height 90
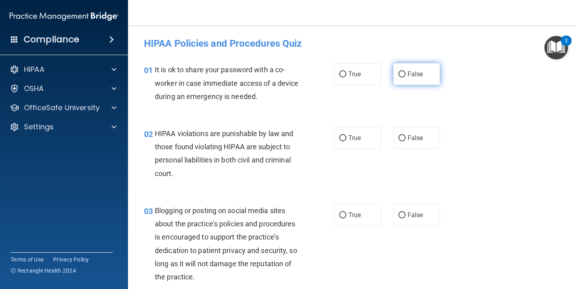
scroll to position [0, 0]
click at [417, 71] on span "False" at bounding box center [415, 74] width 16 height 8
click at [405, 72] on input "False" at bounding box center [401, 75] width 7 height 6
radio input "true"
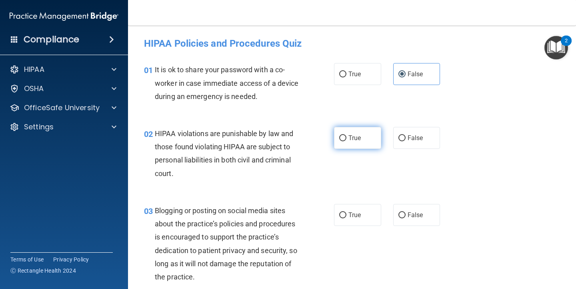
click at [365, 139] on label "True" at bounding box center [357, 138] width 47 height 22
click at [346, 139] on input "True" at bounding box center [342, 139] width 7 height 6
radio input "true"
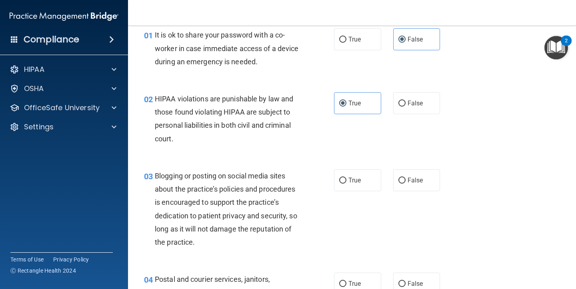
scroll to position [45, 0]
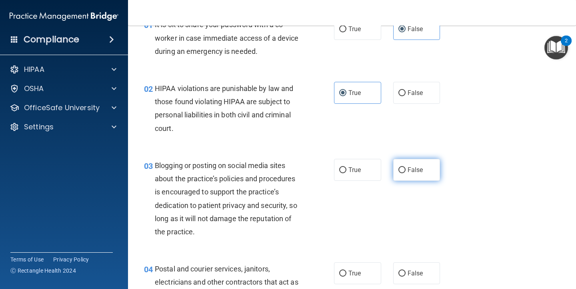
click at [403, 168] on input "False" at bounding box center [401, 171] width 7 height 6
radio input "true"
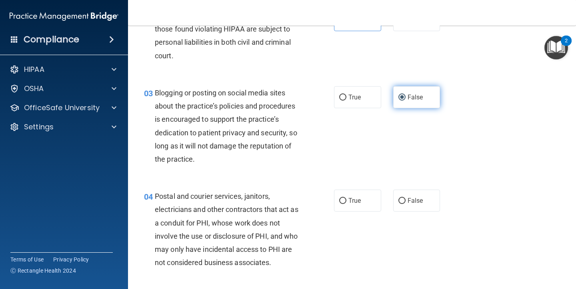
scroll to position [144, 0]
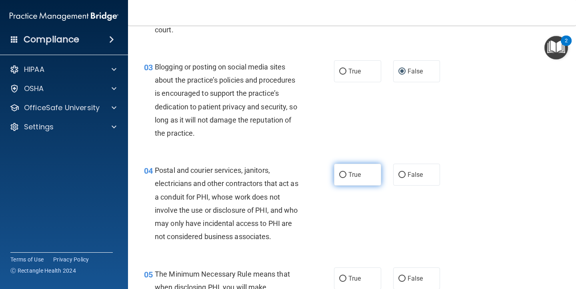
click at [360, 174] on span "True" at bounding box center [354, 175] width 12 height 8
click at [346, 174] on input "True" at bounding box center [342, 175] width 7 height 6
radio input "true"
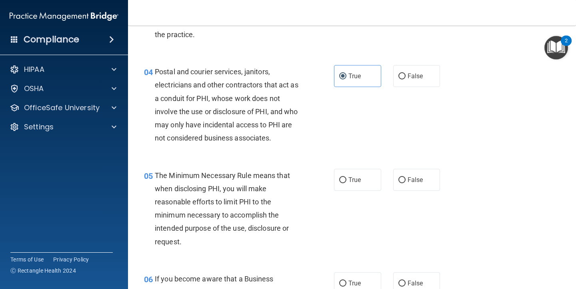
scroll to position [250, 0]
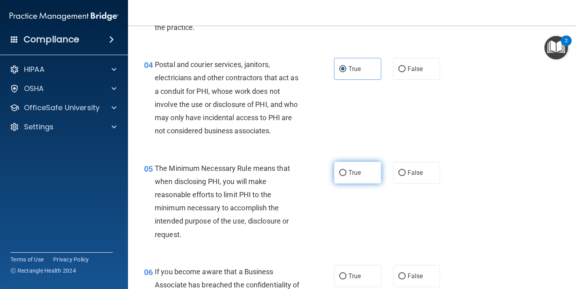
click at [346, 168] on label "True" at bounding box center [357, 173] width 47 height 22
click at [346, 170] on input "True" at bounding box center [342, 173] width 7 height 6
radio input "true"
click at [416, 268] on label "False" at bounding box center [416, 276] width 47 height 22
click at [405, 274] on input "False" at bounding box center [401, 277] width 7 height 6
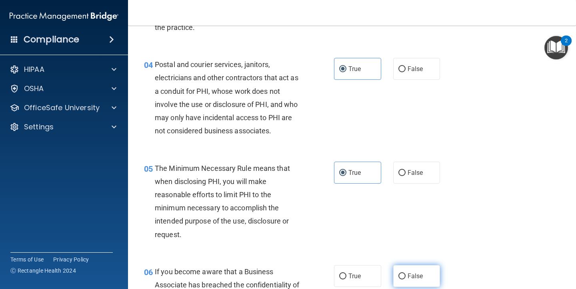
radio input "true"
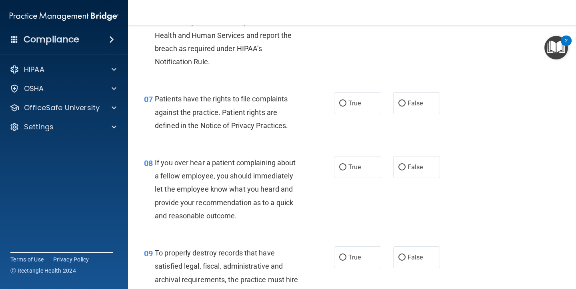
scroll to position [542, 0]
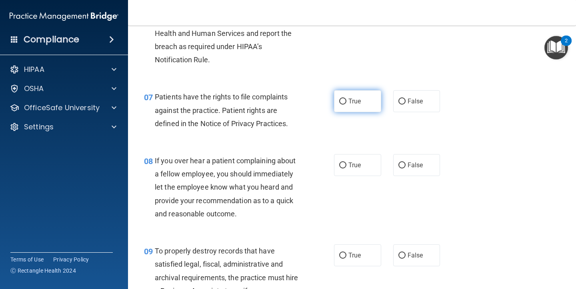
click at [357, 98] on span "True" at bounding box center [354, 102] width 12 height 8
click at [346, 99] on input "True" at bounding box center [342, 102] width 7 height 6
radio input "true"
click at [409, 156] on label "False" at bounding box center [416, 165] width 47 height 22
click at [405, 163] on input "False" at bounding box center [401, 166] width 7 height 6
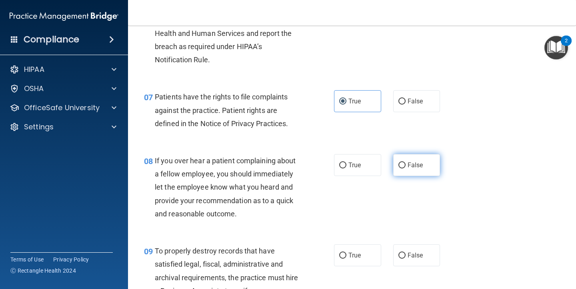
radio input "true"
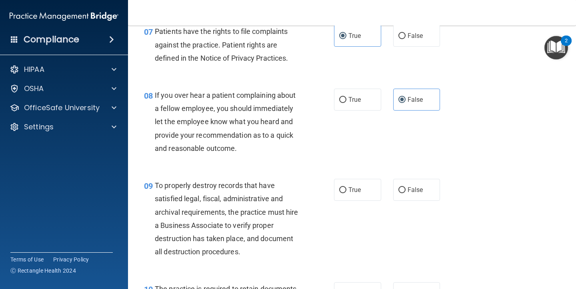
scroll to position [626, 0]
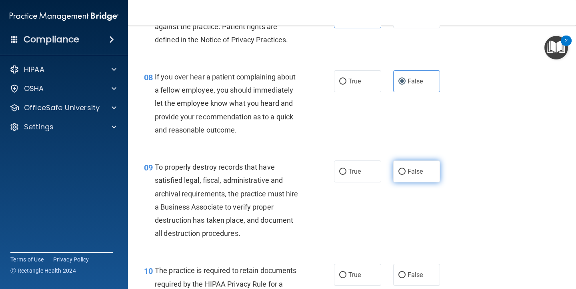
click at [407, 170] on span "False" at bounding box center [415, 172] width 16 height 8
click at [405, 170] on input "False" at bounding box center [401, 172] width 7 height 6
radio input "true"
click at [363, 269] on label "True" at bounding box center [357, 275] width 47 height 22
click at [346, 273] on input "True" at bounding box center [342, 276] width 7 height 6
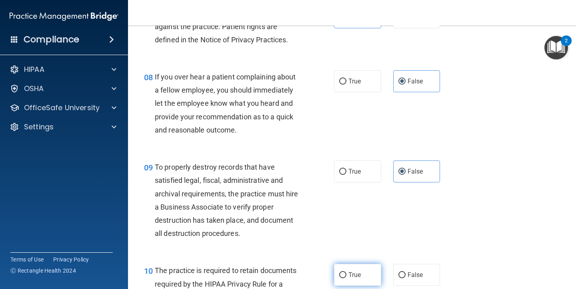
radio input "true"
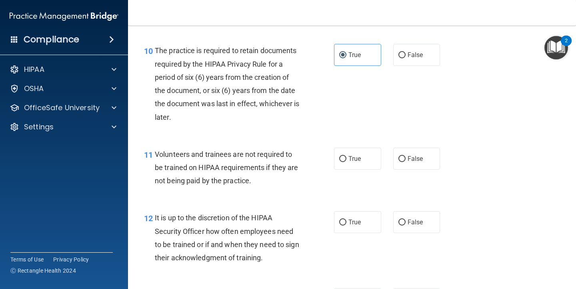
scroll to position [862, 0]
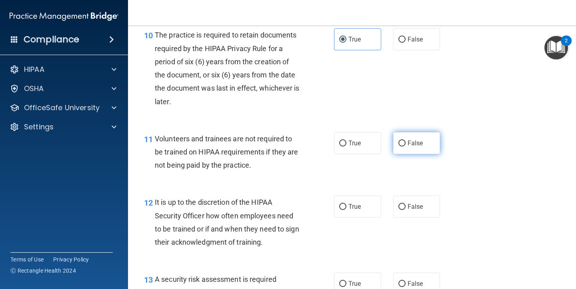
click at [405, 141] on input "False" at bounding box center [401, 144] width 7 height 6
radio input "true"
click at [404, 198] on label "False" at bounding box center [416, 207] width 47 height 22
click at [404, 204] on input "False" at bounding box center [401, 207] width 7 height 6
radio input "true"
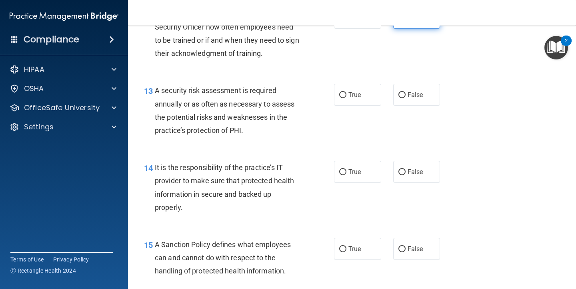
scroll to position [1051, 0]
click at [358, 0] on div at bounding box center [383, 0] width 125 height 0
click at [361, 91] on span "True" at bounding box center [354, 95] width 12 height 8
click at [346, 92] on input "True" at bounding box center [342, 95] width 7 height 6
radio input "true"
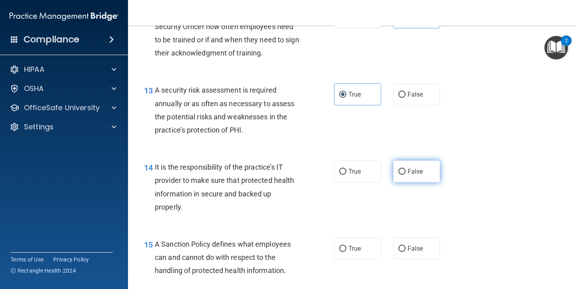
click at [419, 162] on label "False" at bounding box center [416, 172] width 47 height 22
click at [405, 169] on input "False" at bounding box center [401, 172] width 7 height 6
radio input "true"
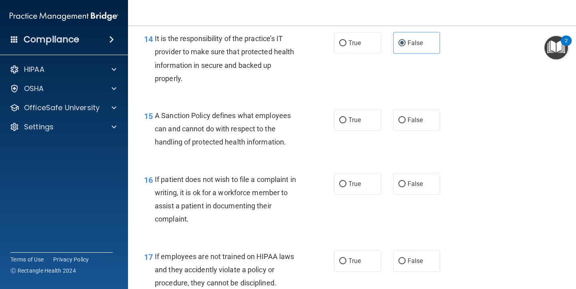
scroll to position [1188, 0]
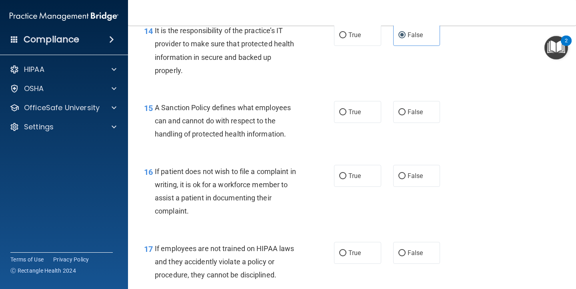
click at [353, 94] on div "15 A Sanction Policy defines what employees can and cannot do with respect to t…" at bounding box center [352, 123] width 428 height 64
click at [353, 108] on span "True" at bounding box center [354, 112] width 12 height 8
click at [346, 110] on input "True" at bounding box center [342, 113] width 7 height 6
radio input "true"
click at [356, 174] on label "True" at bounding box center [357, 176] width 47 height 22
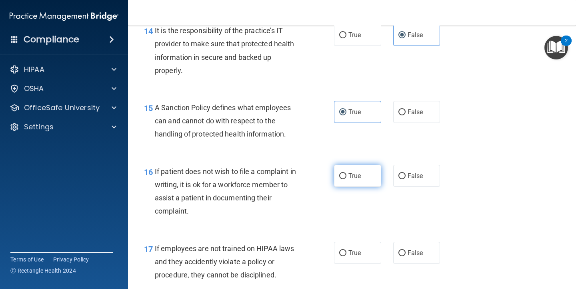
click at [346, 174] on input "True" at bounding box center [342, 177] width 7 height 6
radio input "true"
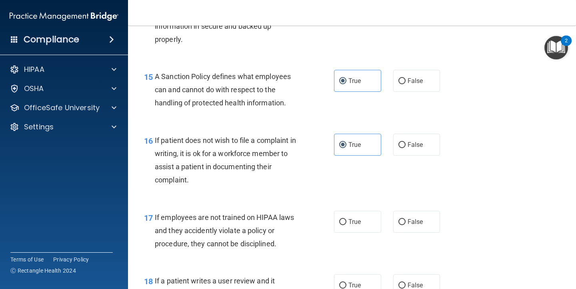
scroll to position [1349, 0]
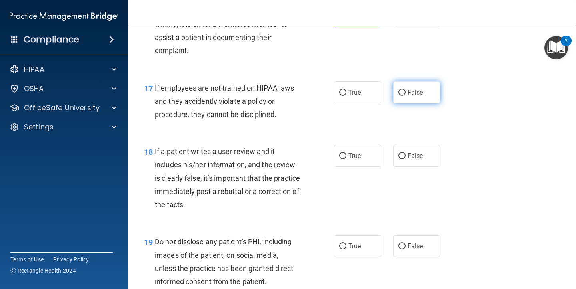
click at [416, 89] on span "False" at bounding box center [415, 93] width 16 height 8
click at [405, 90] on input "False" at bounding box center [401, 93] width 7 height 6
radio input "true"
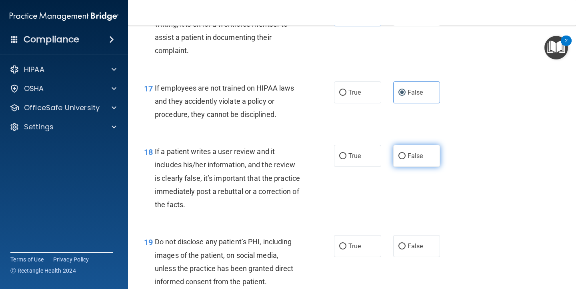
click at [416, 152] on span "False" at bounding box center [415, 156] width 16 height 8
click at [405, 154] on input "False" at bounding box center [401, 157] width 7 height 6
radio input "true"
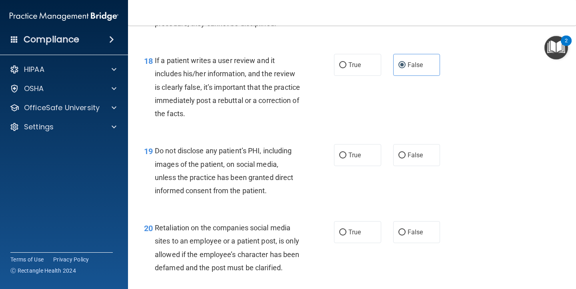
scroll to position [1449, 0]
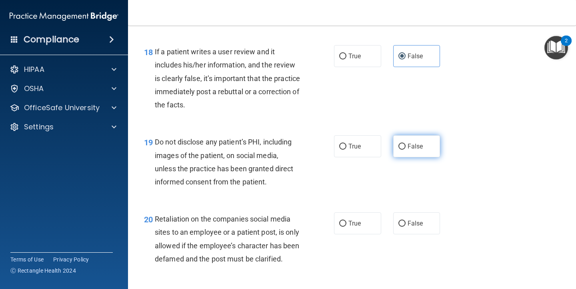
click at [419, 143] on span "False" at bounding box center [415, 147] width 16 height 8
click at [405, 144] on input "False" at bounding box center [401, 147] width 7 height 6
radio input "true"
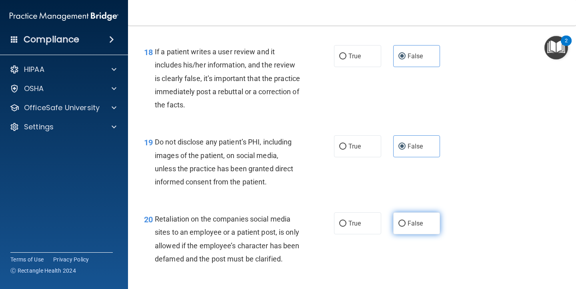
click at [403, 221] on input "False" at bounding box center [401, 224] width 7 height 6
radio input "true"
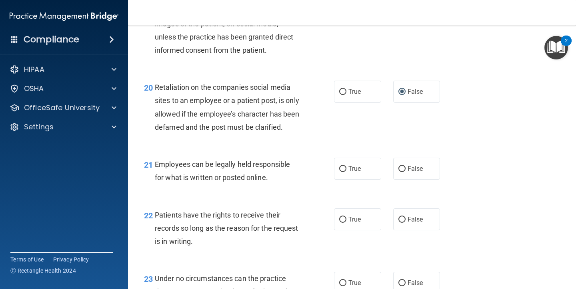
scroll to position [1583, 0]
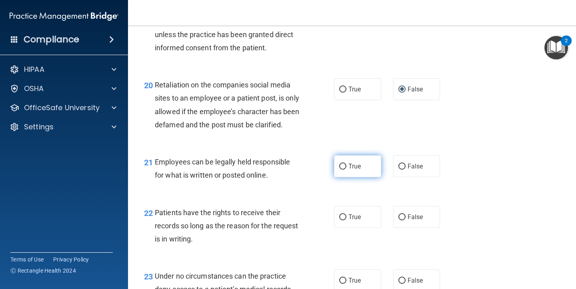
click at [341, 170] on input "True" at bounding box center [342, 167] width 7 height 6
radio input "true"
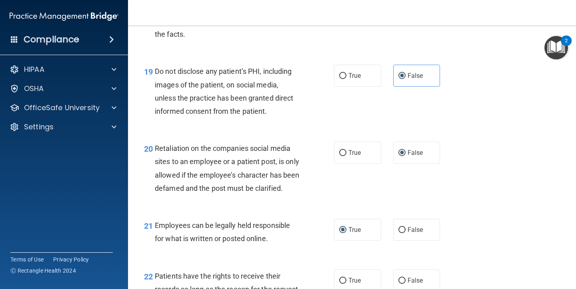
scroll to position [1517, 0]
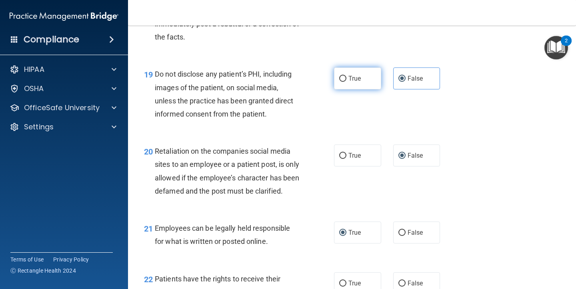
click at [359, 68] on label "True" at bounding box center [357, 79] width 47 height 22
click at [346, 76] on input "True" at bounding box center [342, 79] width 7 height 6
radio input "true"
radio input "false"
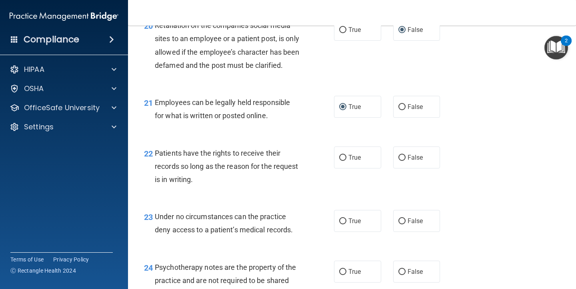
scroll to position [1644, 0]
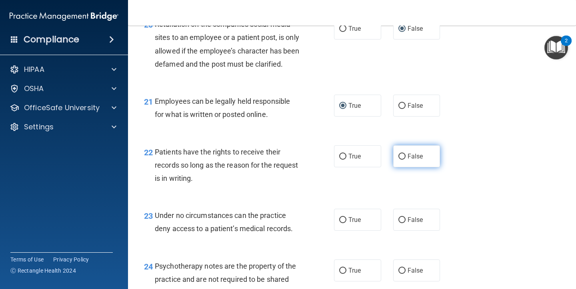
click at [404, 160] on input "False" at bounding box center [401, 157] width 7 height 6
radio input "true"
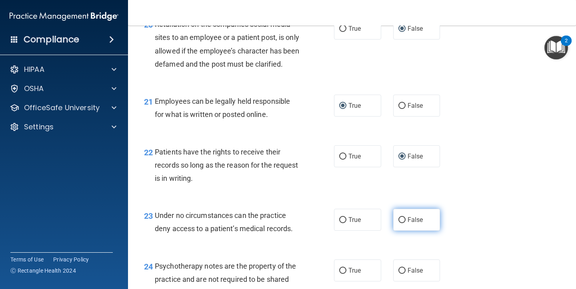
click at [405, 219] on label "False" at bounding box center [416, 220] width 47 height 22
click at [405, 219] on input "False" at bounding box center [401, 221] width 7 height 6
radio input "true"
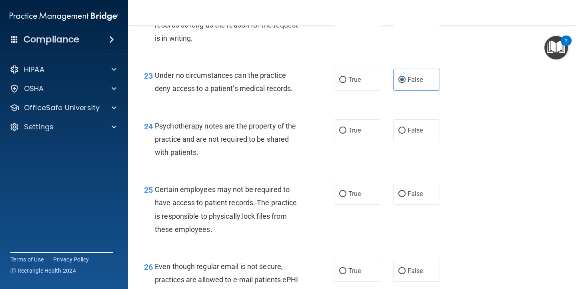
scroll to position [1804, 0]
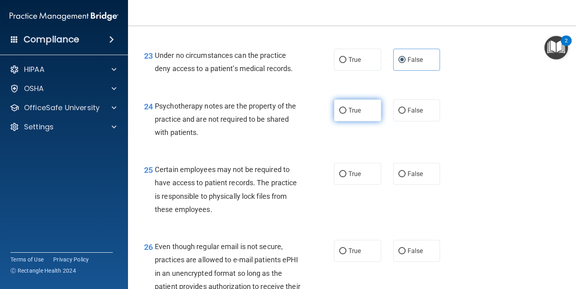
click at [343, 107] on label "True" at bounding box center [357, 111] width 47 height 22
click at [343, 108] on input "True" at bounding box center [342, 111] width 7 height 6
radio input "true"
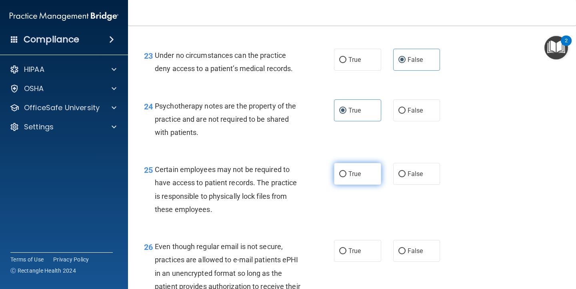
click at [343, 176] on input "True" at bounding box center [342, 175] width 7 height 6
radio input "true"
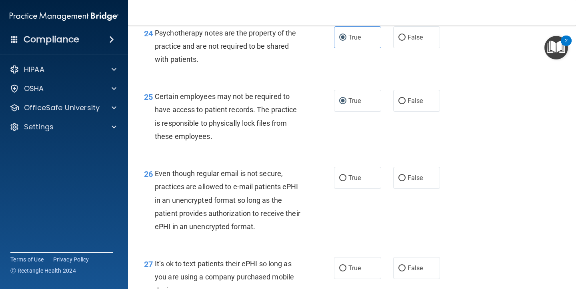
scroll to position [1885, 0]
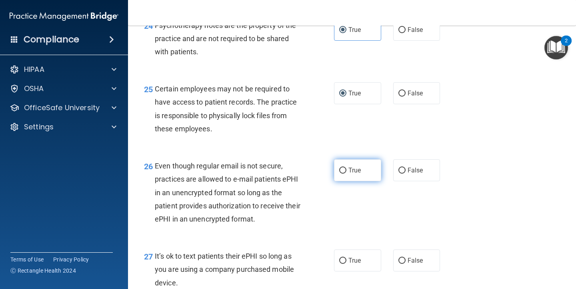
click at [357, 174] on span "True" at bounding box center [354, 171] width 12 height 8
click at [346, 174] on input "True" at bounding box center [342, 171] width 7 height 6
radio input "true"
click at [404, 259] on label "False" at bounding box center [416, 261] width 47 height 22
click at [404, 259] on input "False" at bounding box center [401, 261] width 7 height 6
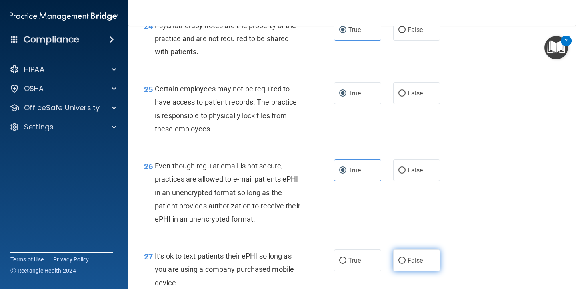
radio input "true"
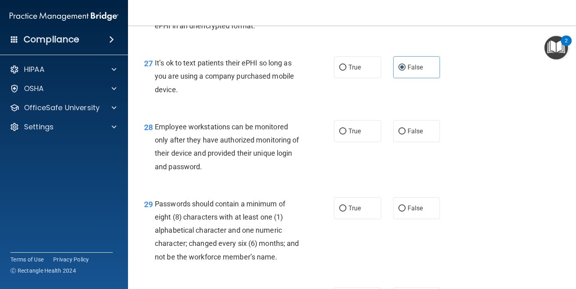
scroll to position [2079, 0]
click at [417, 134] on span "False" at bounding box center [415, 131] width 16 height 8
click at [405, 134] on input "False" at bounding box center [401, 131] width 7 height 6
radio input "true"
click at [359, 212] on span "True" at bounding box center [354, 208] width 12 height 8
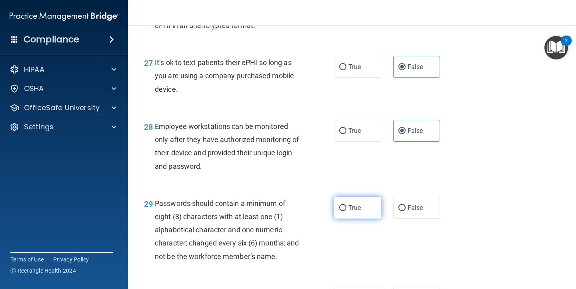
click at [346, 212] on input "True" at bounding box center [342, 209] width 7 height 6
radio input "true"
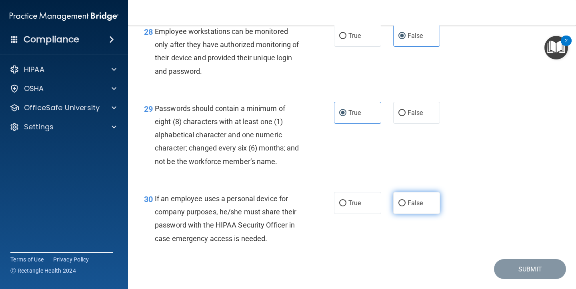
click at [403, 207] on input "False" at bounding box center [401, 204] width 7 height 6
radio input "true"
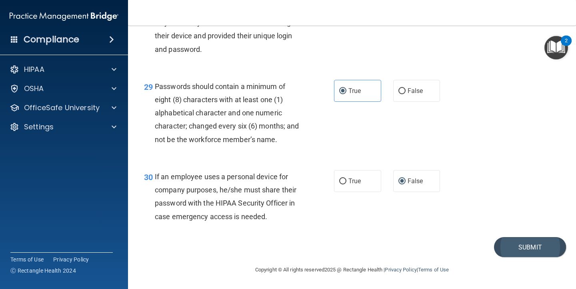
scroll to position [2198, 0]
click at [508, 242] on button "Submit" at bounding box center [530, 248] width 72 height 20
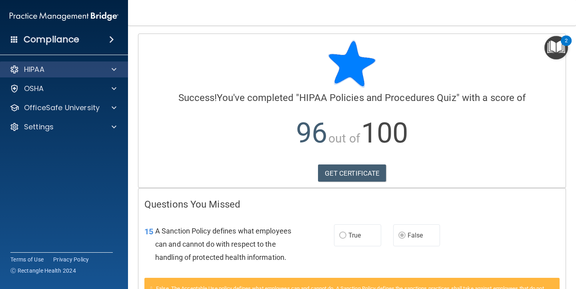
click at [83, 70] on div "HIPAA" at bounding box center [53, 70] width 99 height 10
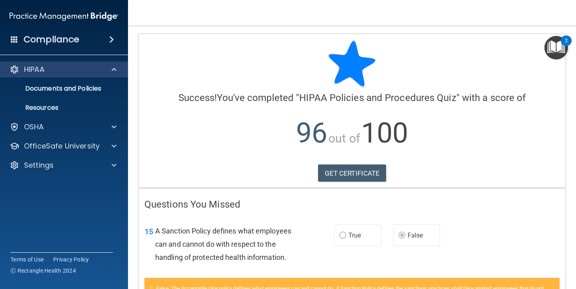
click at [83, 70] on div "HIPAA" at bounding box center [53, 70] width 99 height 10
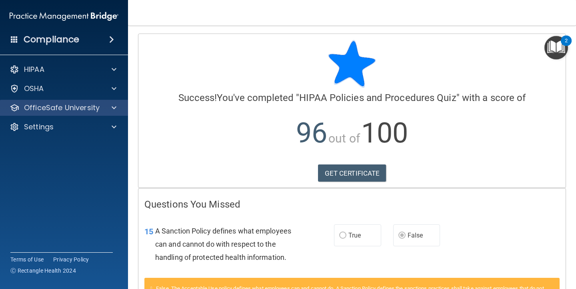
click at [95, 108] on p "OfficeSafe University" at bounding box center [62, 108] width 76 height 10
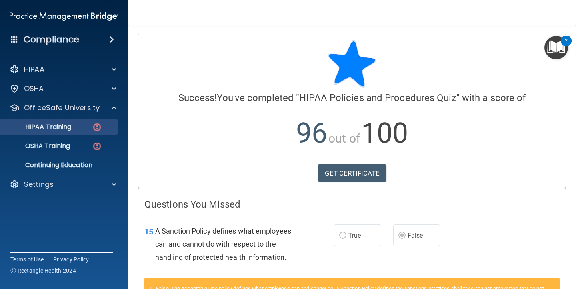
click at [94, 127] on img at bounding box center [97, 127] width 10 height 10
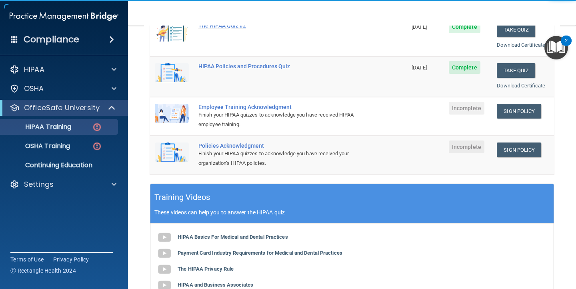
scroll to position [169, 0]
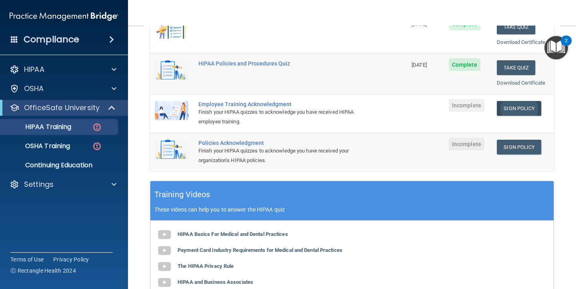
click at [532, 102] on link "Sign Policy" at bounding box center [519, 108] width 44 height 15
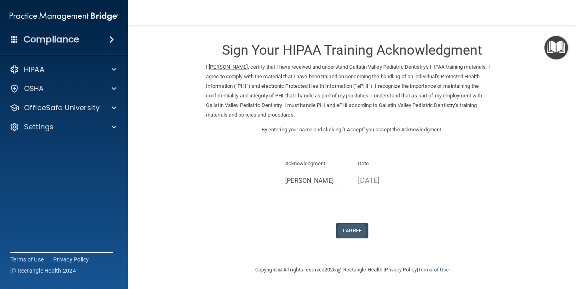
click at [350, 225] on button "I Agree" at bounding box center [352, 231] width 32 height 15
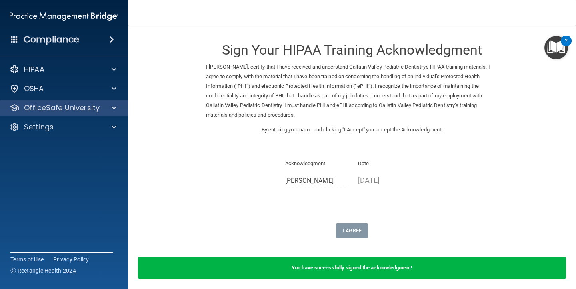
click at [79, 106] on p "OfficeSafe University" at bounding box center [62, 108] width 76 height 10
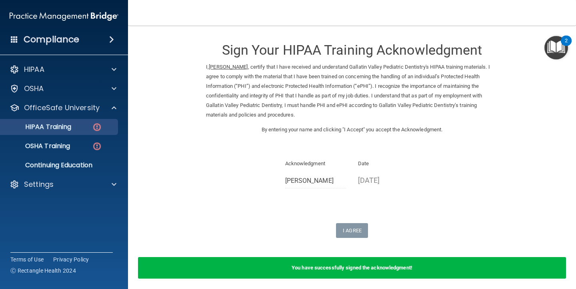
click at [86, 126] on div "HIPAA Training" at bounding box center [59, 127] width 109 height 8
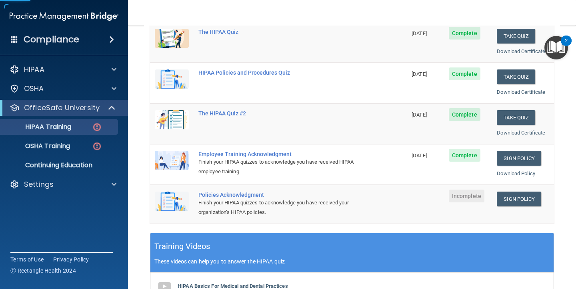
scroll to position [121, 0]
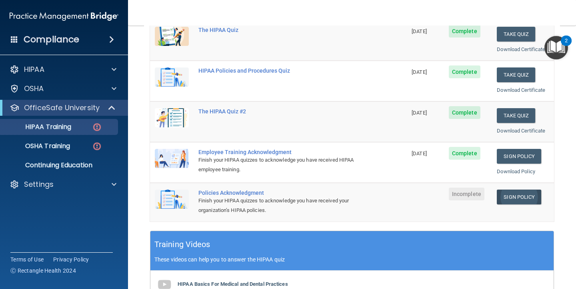
click at [516, 194] on link "Sign Policy" at bounding box center [519, 197] width 44 height 15
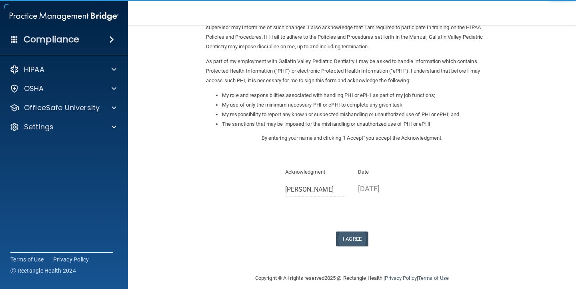
scroll to position [68, 0]
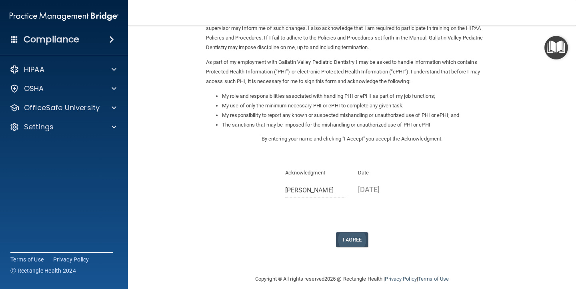
click at [353, 233] on button "I Agree" at bounding box center [352, 240] width 32 height 15
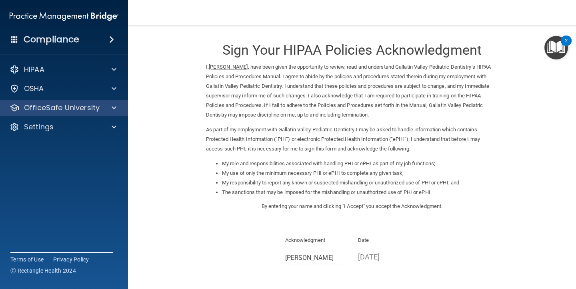
scroll to position [0, 0]
click at [56, 107] on p "OfficeSafe University" at bounding box center [62, 108] width 76 height 10
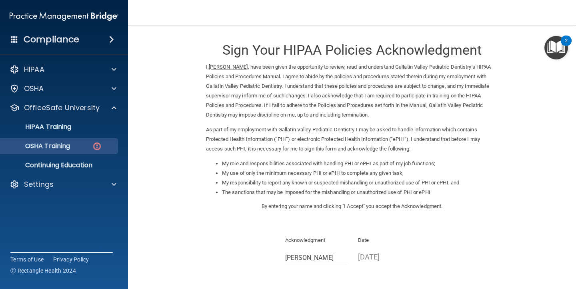
click at [70, 146] on p "OSHA Training" at bounding box center [37, 146] width 65 height 8
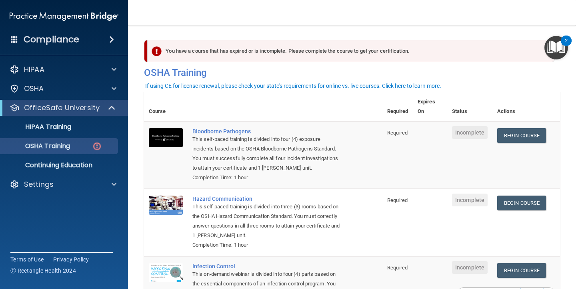
click at [557, 45] on img "Open Resource Center, 2 new notifications" at bounding box center [556, 48] width 24 height 24
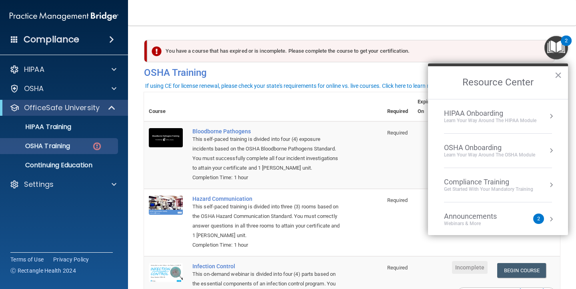
click at [551, 118] on button "Resource Center" at bounding box center [551, 116] width 8 height 8
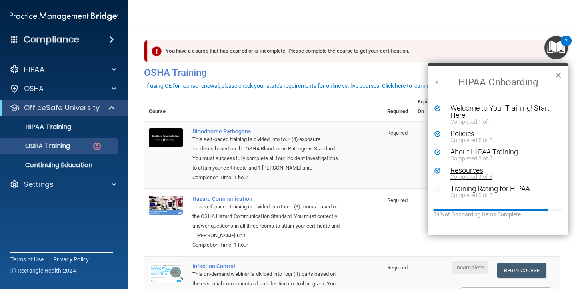
scroll to position [1, 0]
click at [521, 190] on div "Training Rating for HIPAA" at bounding box center [503, 189] width 107 height 7
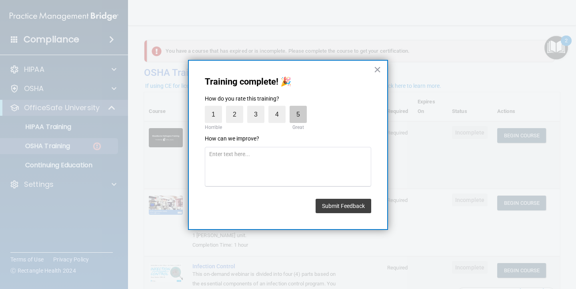
click at [297, 112] on label "5" at bounding box center [297, 114] width 17 height 17
click at [279, 108] on input "5" at bounding box center [279, 108] width 0 height 0
click at [355, 204] on button "Submit Feedback" at bounding box center [343, 206] width 56 height 14
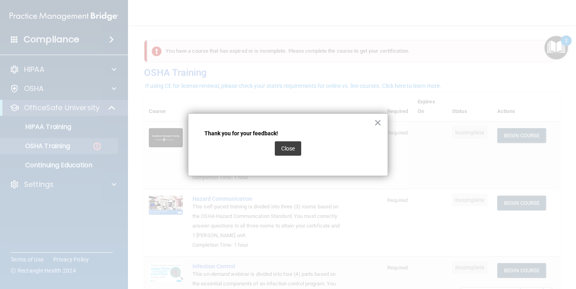
click at [295, 150] on button "Close" at bounding box center [288, 149] width 26 height 14
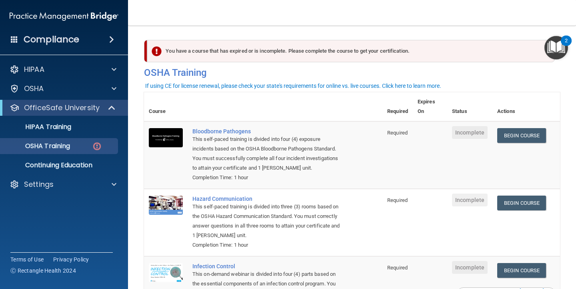
click at [562, 45] on img "Open Resource Center, 2 new notifications" at bounding box center [556, 48] width 24 height 24
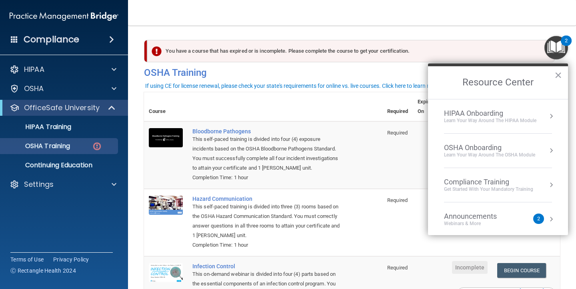
click at [535, 116] on div "HIPAA Onboarding" at bounding box center [490, 113] width 92 height 9
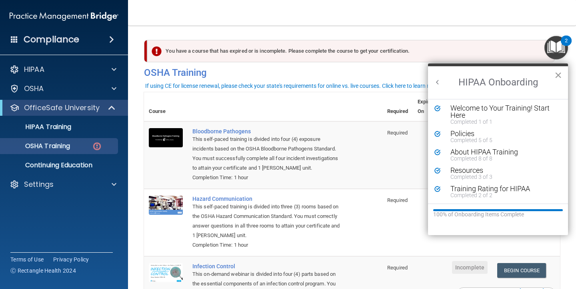
click at [559, 75] on button "×" at bounding box center [558, 75] width 8 height 13
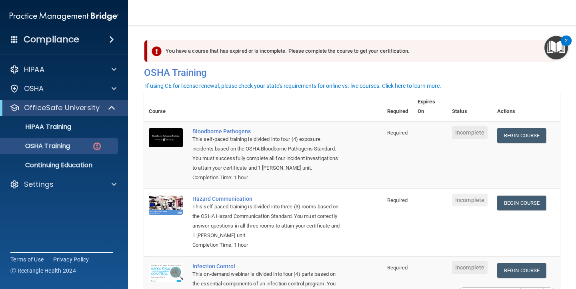
click at [560, 47] on img "Open Resource Center, 2 new notifications" at bounding box center [556, 48] width 24 height 24
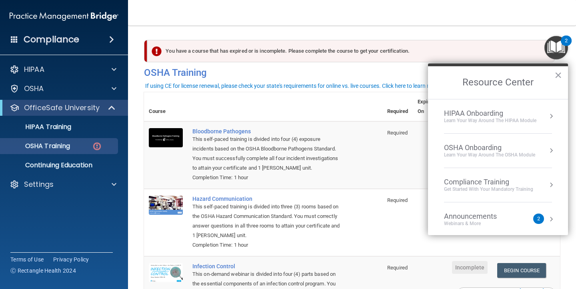
click at [531, 148] on div "OSHA Onboarding" at bounding box center [489, 148] width 91 height 9
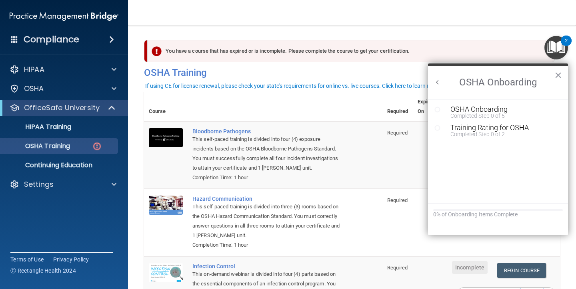
scroll to position [0, 0]
click at [489, 114] on div "Completed Step 0 of 5" at bounding box center [503, 116] width 107 height 6
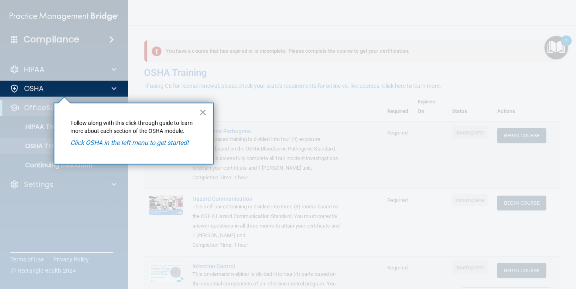
click at [167, 148] on div "× Follow along with this click-through guide to learn more about each section o…" at bounding box center [134, 134] width 160 height 62
click at [163, 142] on em "Click OSHA in the left menu to get started!" at bounding box center [129, 143] width 118 height 8
click at [112, 86] on span at bounding box center [114, 89] width 5 height 10
click at [187, 140] on em "Click OSHA in the left menu to get started!" at bounding box center [129, 143] width 118 height 8
click at [204, 110] on button "×" at bounding box center [203, 112] width 8 height 13
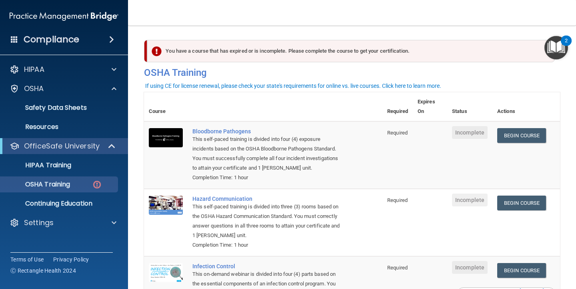
click at [561, 47] on img "Open Resource Center, 2 new notifications" at bounding box center [556, 48] width 24 height 24
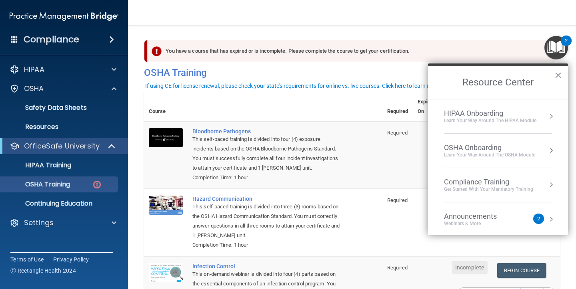
click at [532, 154] on div "Learn your way around the OSHA module" at bounding box center [489, 155] width 91 height 7
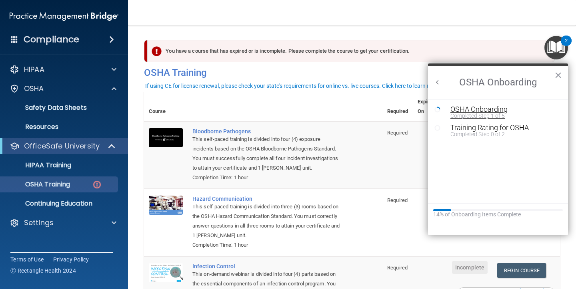
click at [493, 111] on div "OSHA Onboarding" at bounding box center [503, 109] width 107 height 7
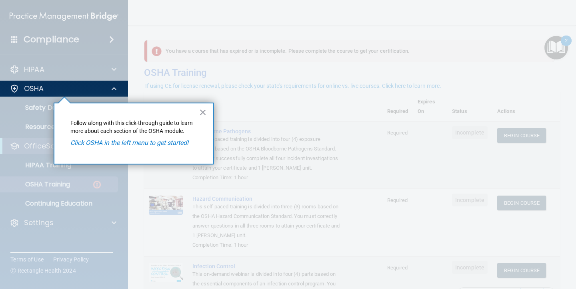
drag, startPoint x: 68, startPoint y: 69, endPoint x: 67, endPoint y: 77, distance: 7.6
click at [68, 69] on div at bounding box center [64, 40] width 128 height 81
click at [67, 85] on div "OSHA" at bounding box center [53, 89] width 99 height 10
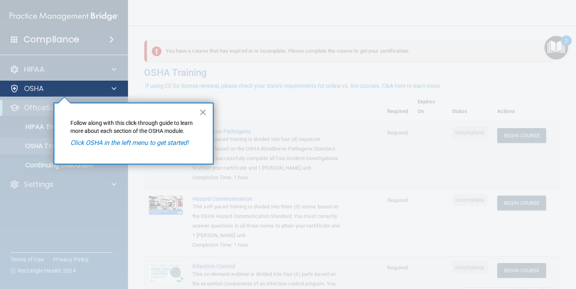
click at [69, 86] on div "OSHA" at bounding box center [53, 89] width 99 height 10
click at [32, 91] on p "OSHA" at bounding box center [34, 89] width 20 height 10
click at [93, 140] on em "Click OSHA in the left menu to get started!" at bounding box center [129, 143] width 118 height 8
click at [94, 86] on div "OSHA" at bounding box center [53, 89] width 99 height 10
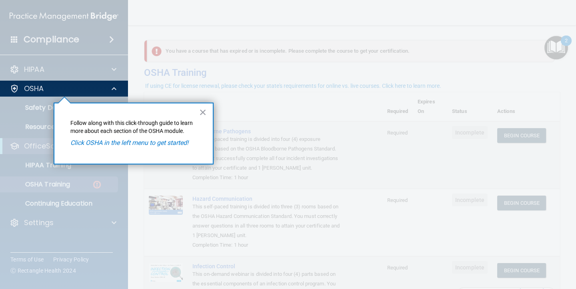
click at [45, 105] on div at bounding box center [64, 193] width 128 height 193
click at [204, 110] on button "×" at bounding box center [203, 112] width 8 height 13
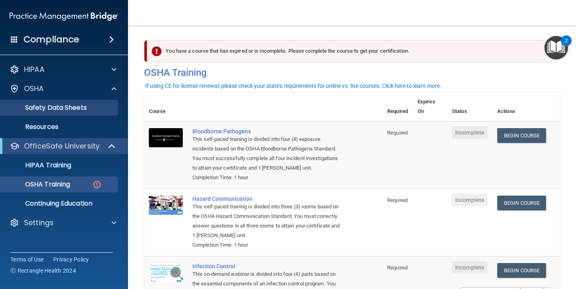
click at [80, 105] on p "Safety Data Sheets" at bounding box center [59, 108] width 109 height 8
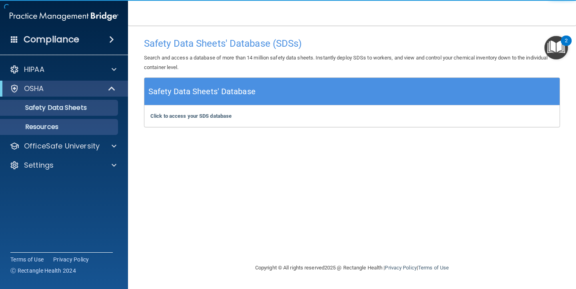
click at [71, 126] on p "Resources" at bounding box center [59, 127] width 109 height 8
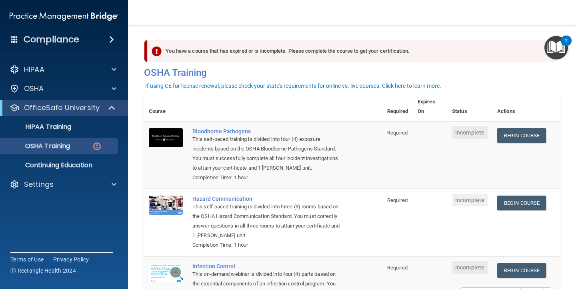
click at [561, 49] on img "Open Resource Center, 2 new notifications" at bounding box center [556, 48] width 24 height 24
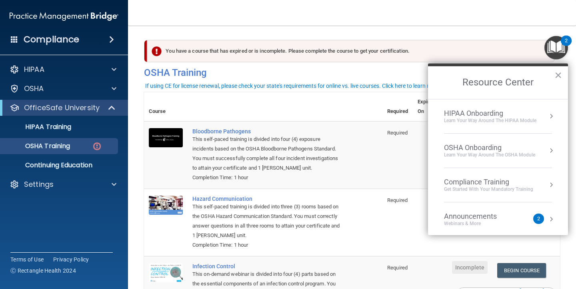
click at [502, 144] on div "OSHA Onboarding" at bounding box center [489, 148] width 91 height 9
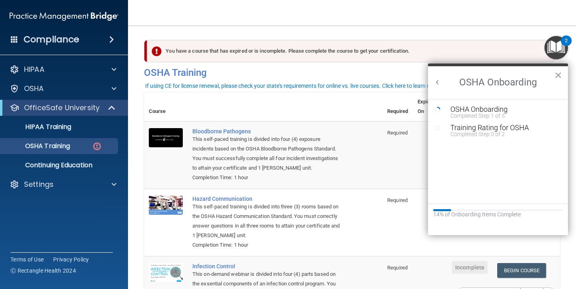
click at [431, 82] on h2 "OSHA Onboarding" at bounding box center [498, 82] width 140 height 33
click at [443, 81] on h2 "OSHA Onboarding" at bounding box center [498, 82] width 140 height 33
click at [441, 81] on button "Back to Resource Center Home" at bounding box center [437, 82] width 8 height 8
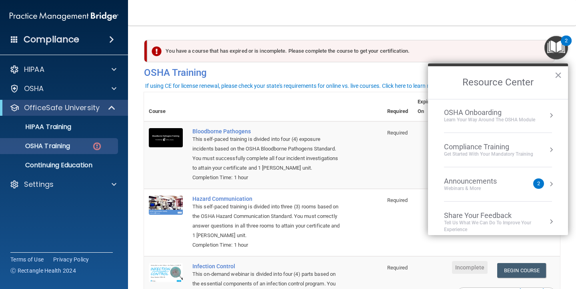
scroll to position [36, 0]
click at [505, 174] on li "Announcements Webinars & More 2" at bounding box center [498, 184] width 108 height 34
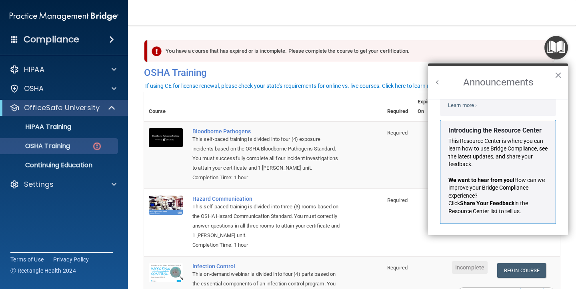
scroll to position [118, 0]
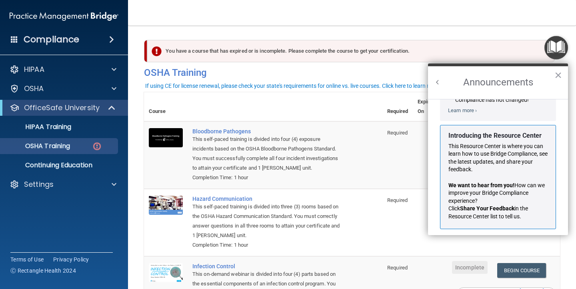
click at [437, 81] on button "Back to Resource Center Home" at bounding box center [437, 82] width 8 height 8
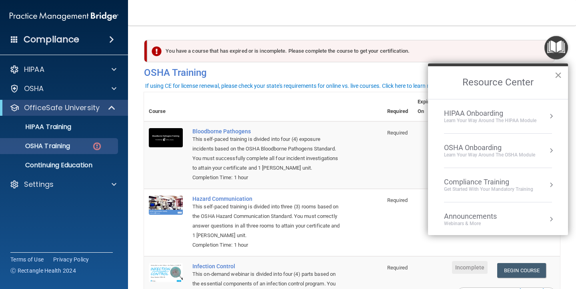
click at [559, 74] on button "×" at bounding box center [558, 75] width 8 height 13
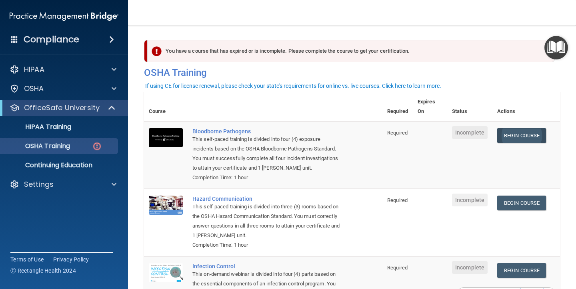
click at [537, 136] on link "Begin Course" at bounding box center [521, 135] width 49 height 15
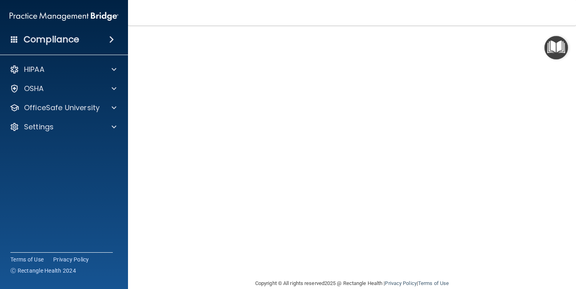
scroll to position [34, 0]
